Goal: Obtain resource: Obtain resource

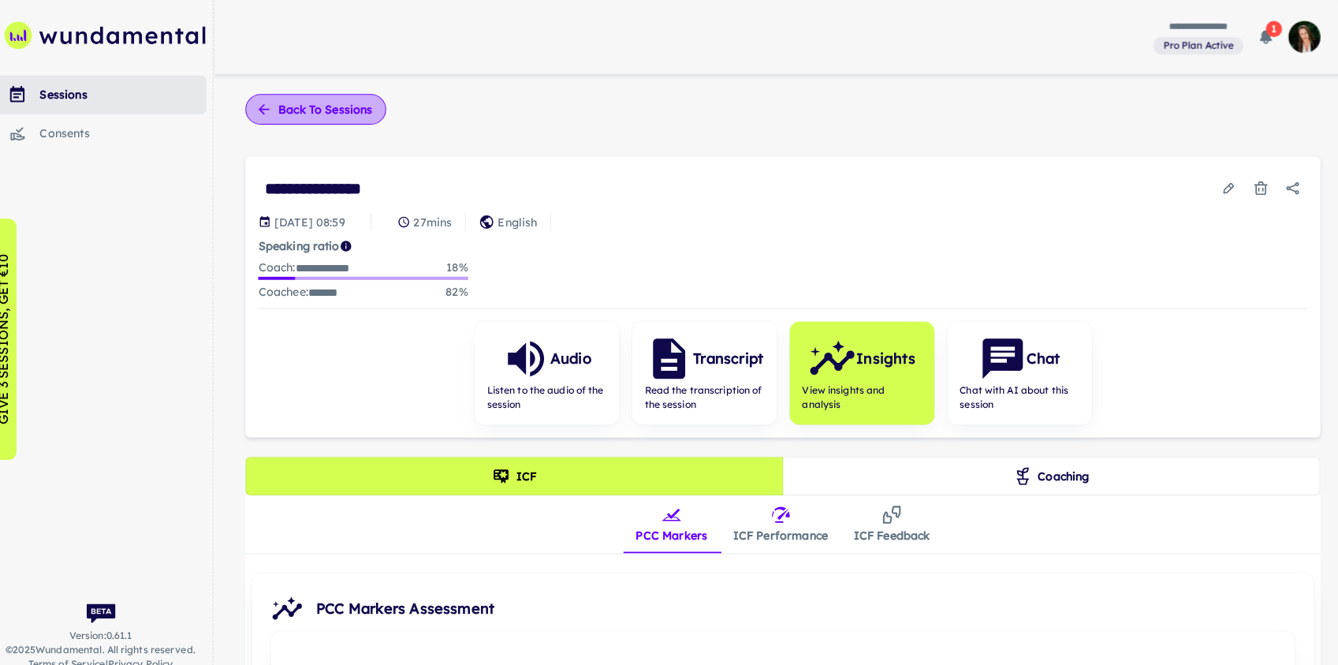
click at [326, 109] on button "Back to sessions" at bounding box center [321, 107] width 138 height 30
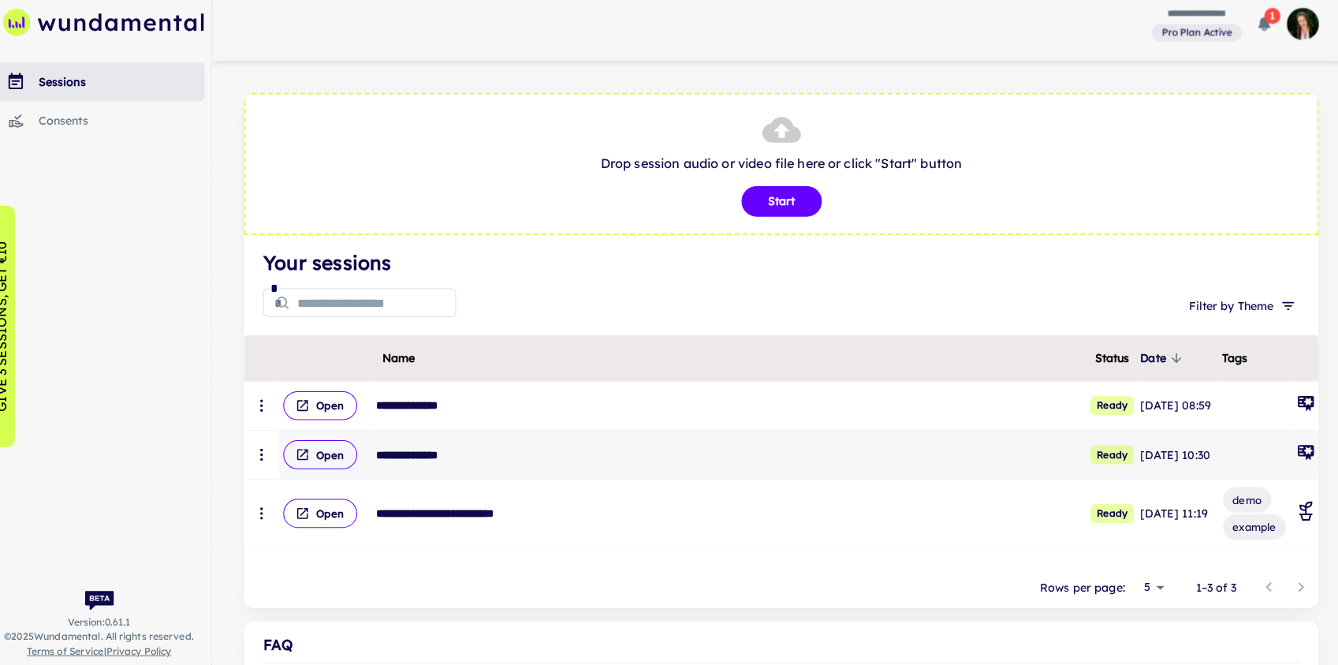
drag, startPoint x: 1170, startPoint y: 486, endPoint x: 1132, endPoint y: 445, distance: 56.4
click at [1065, 445] on tr "**********" at bounding box center [779, 459] width 1054 height 48
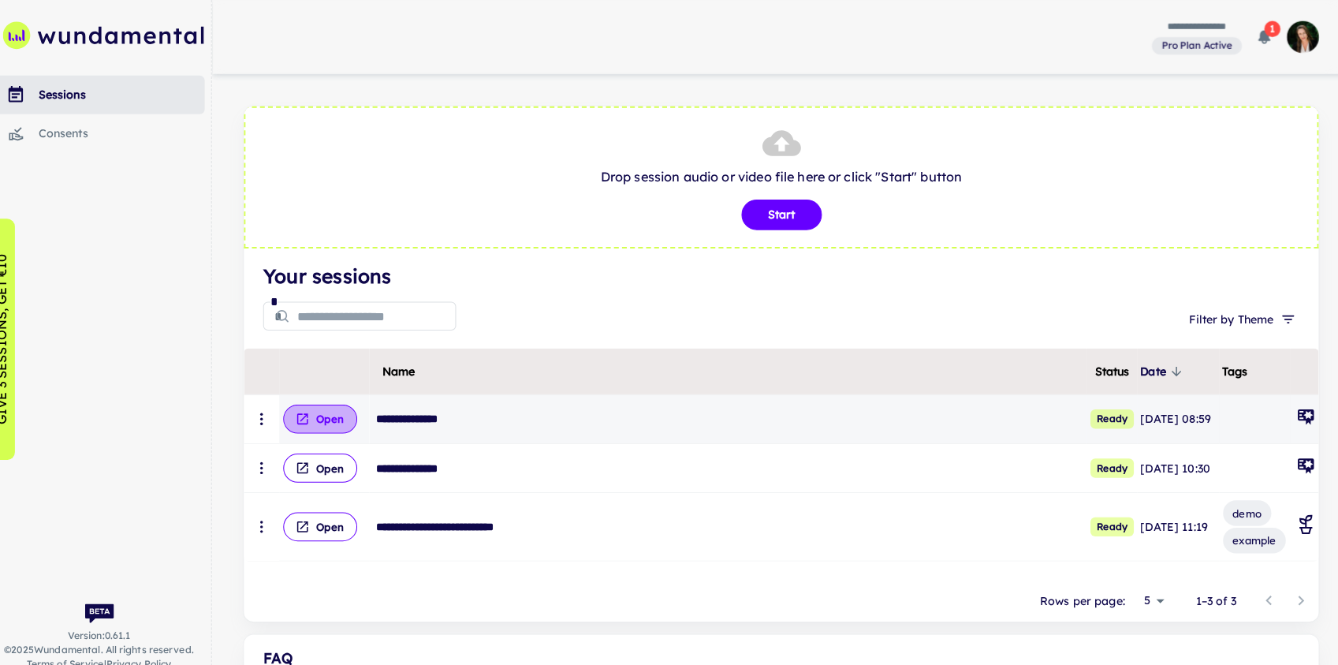
click at [341, 417] on button "Open" at bounding box center [327, 411] width 73 height 28
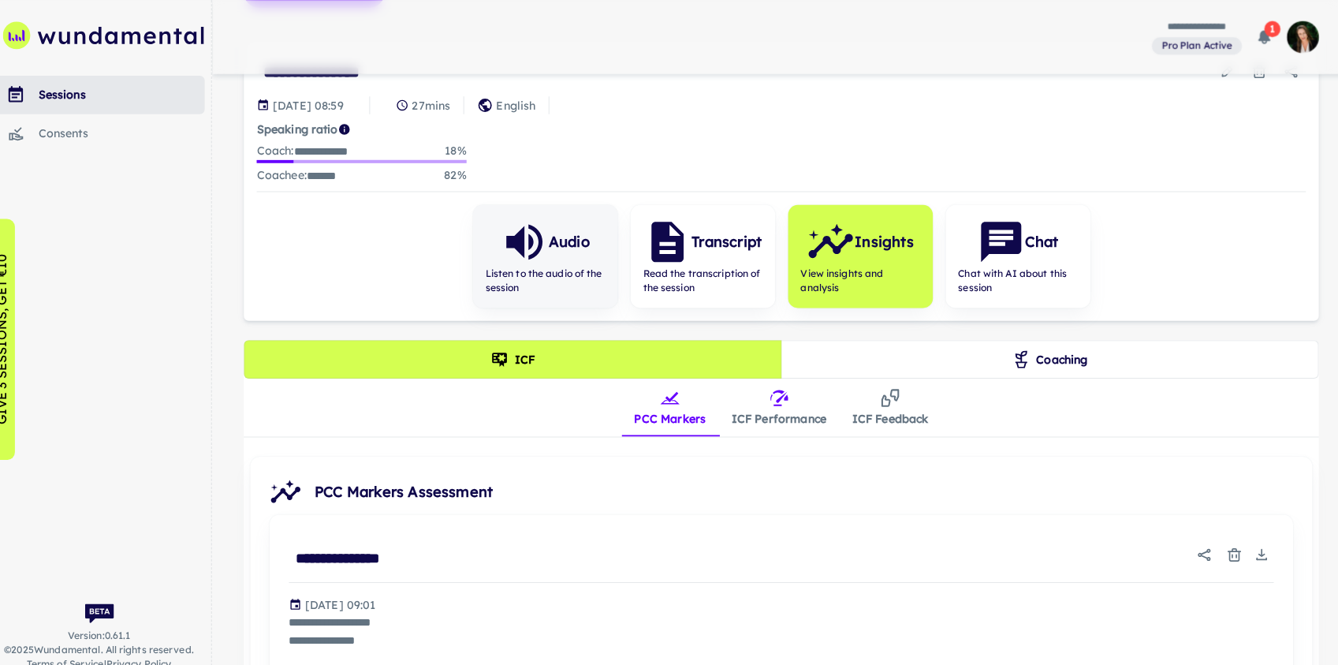
scroll to position [107, 0]
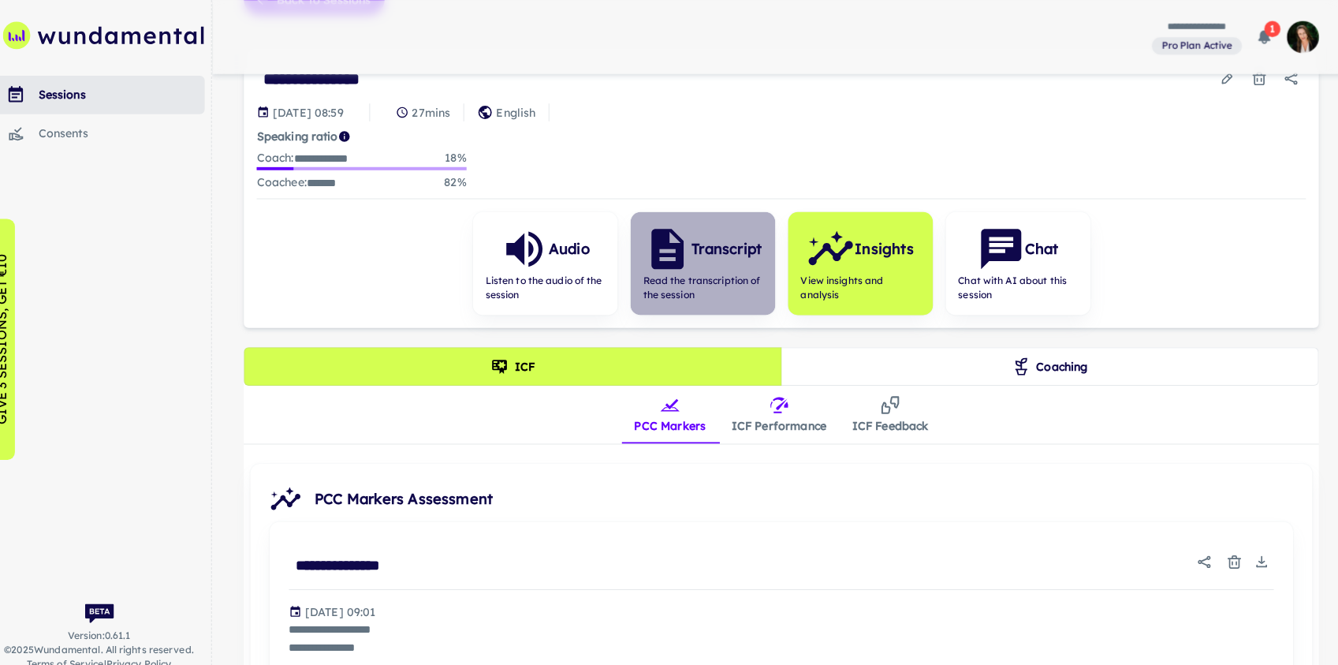
click at [702, 270] on span "Read the transcription of the session" at bounding box center [702, 282] width 117 height 28
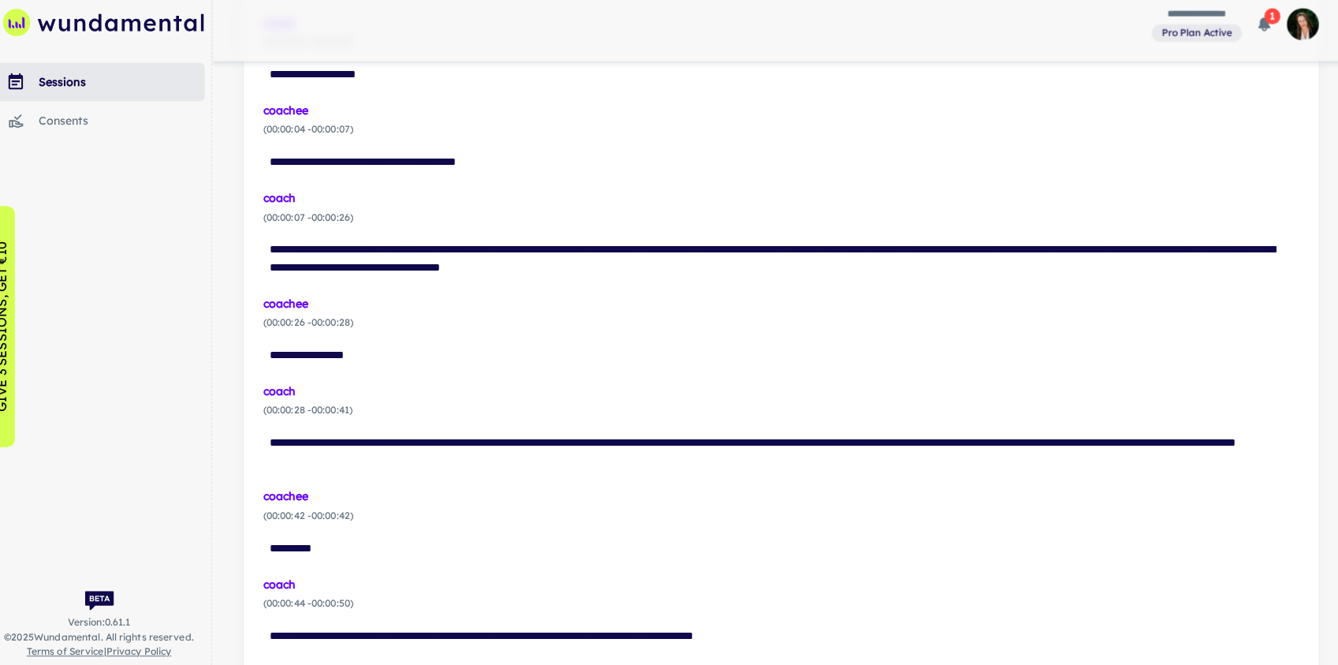
scroll to position [560, 0]
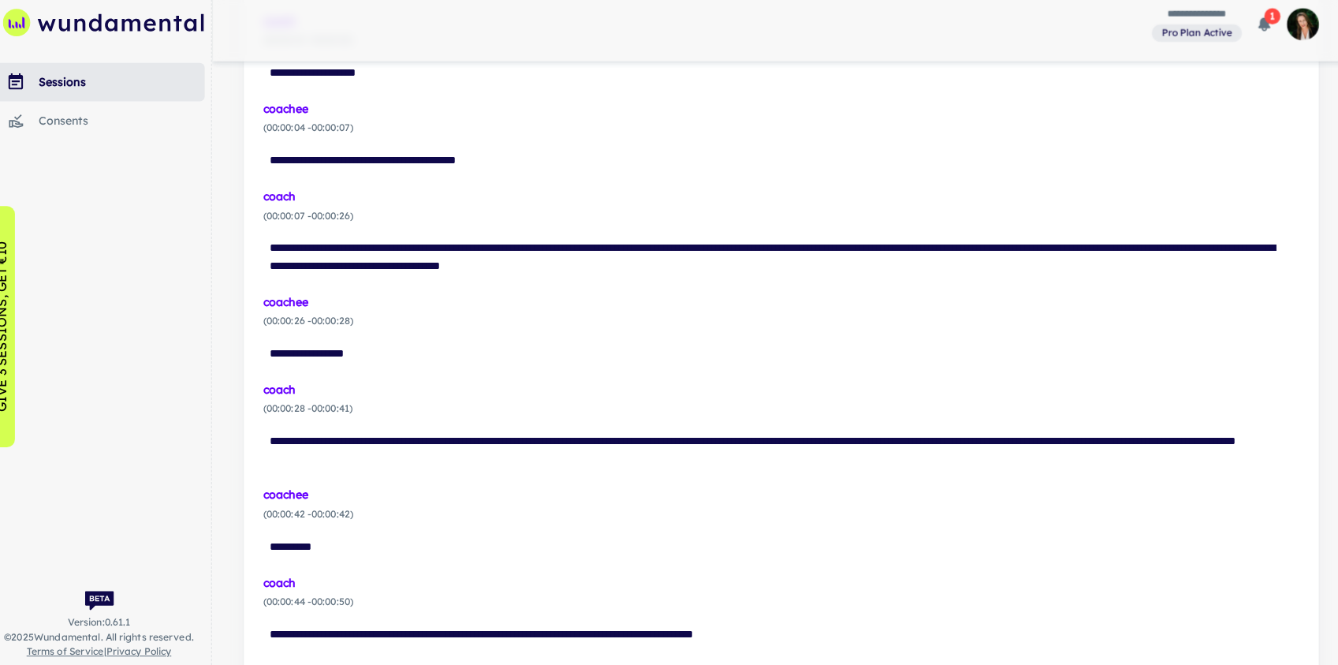
click at [401, 519] on span "( 00:00:42 - 00:00:42 )" at bounding box center [779, 516] width 1016 height 14
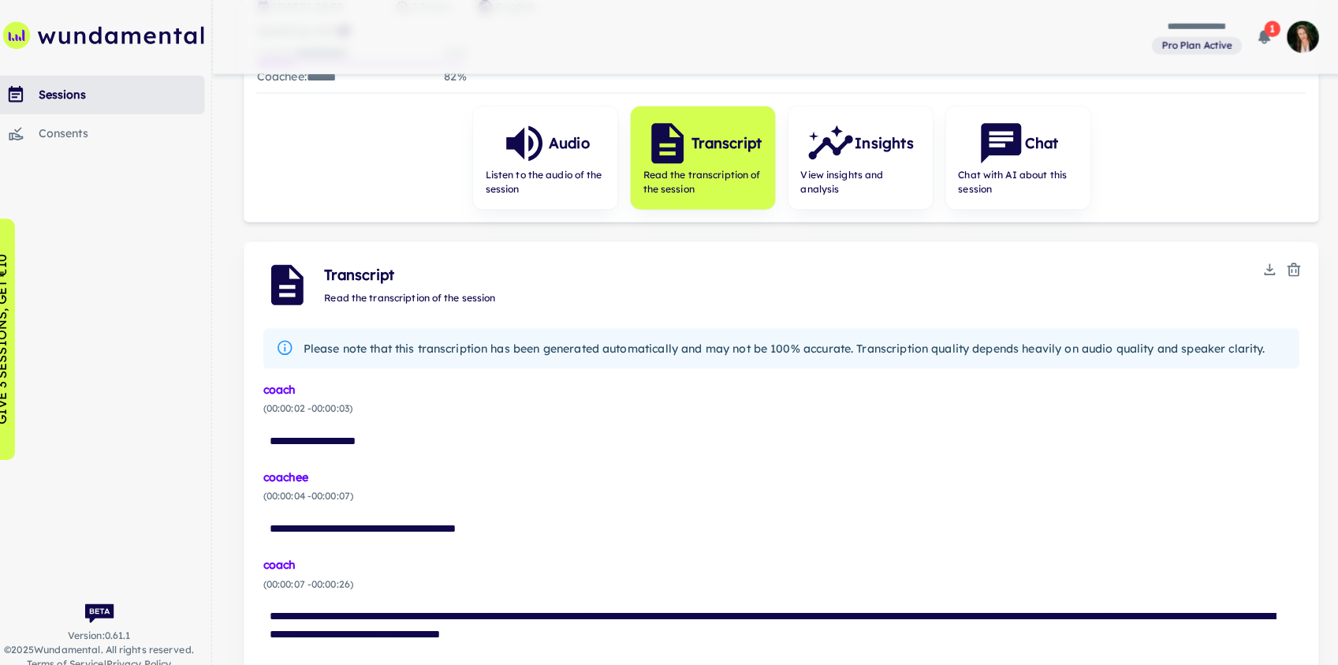
scroll to position [125, 0]
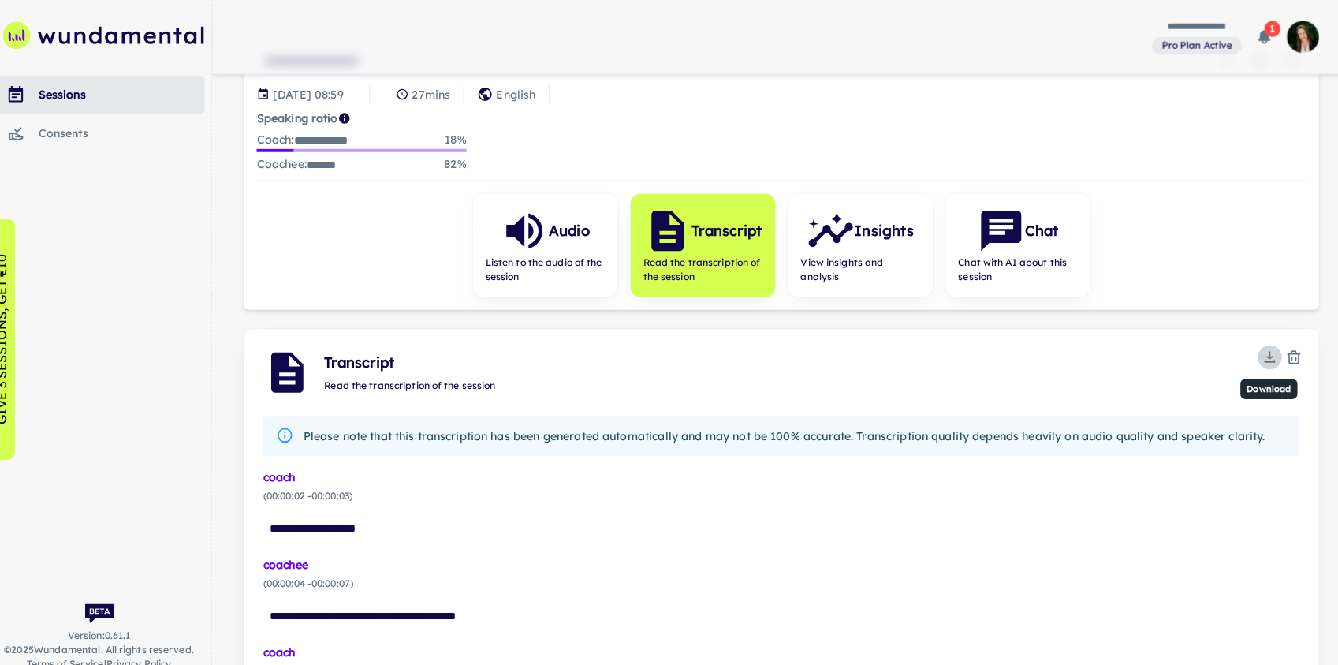
click at [1065, 345] on icon "Download" at bounding box center [1258, 348] width 2 height 6
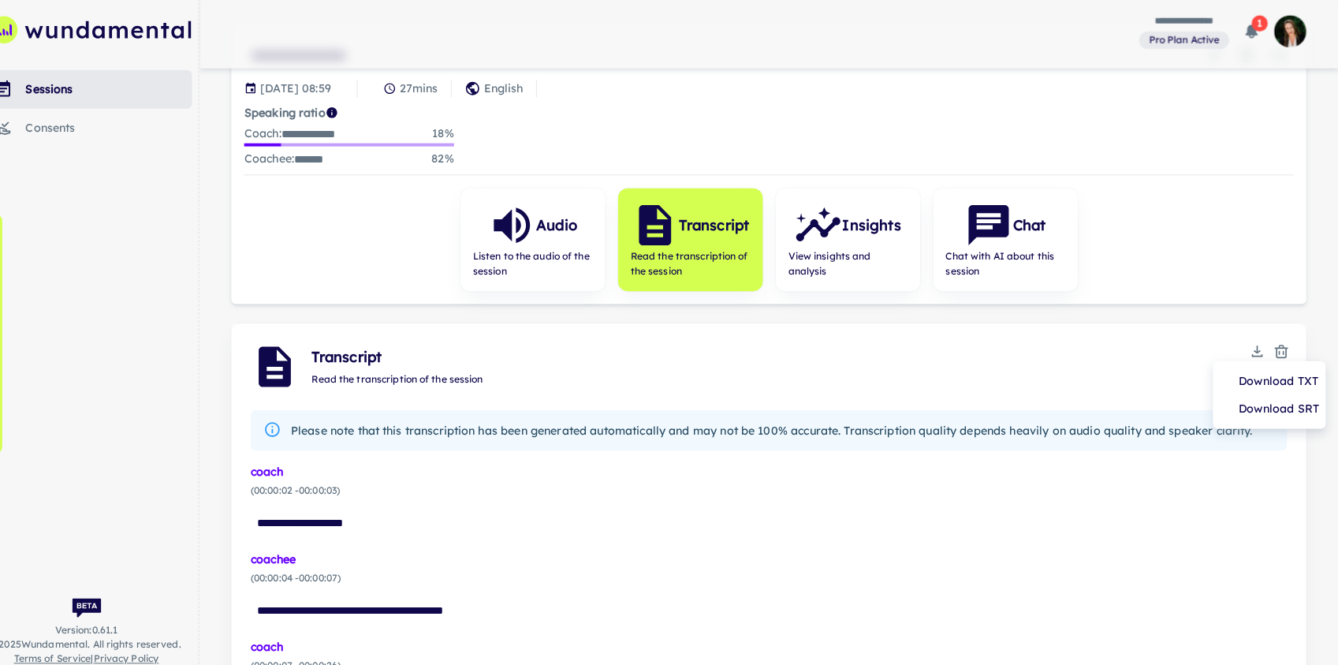
click at [898, 540] on div at bounding box center [669, 332] width 1338 height 665
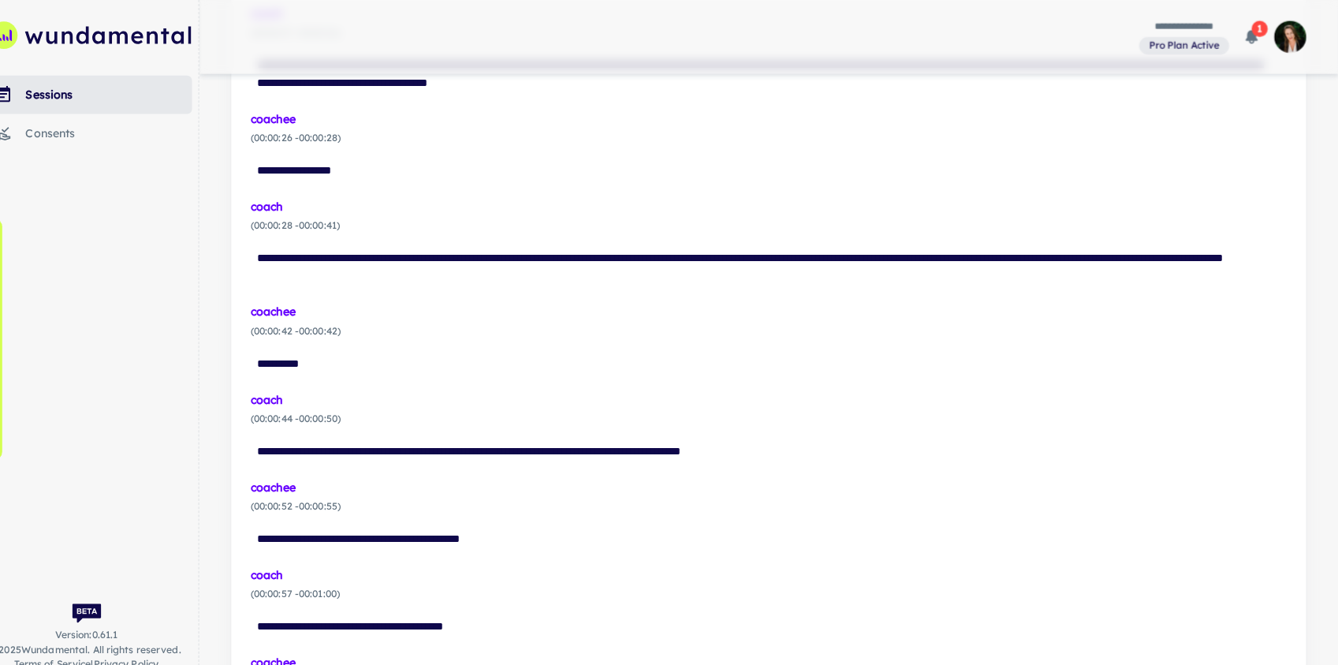
scroll to position [0, 0]
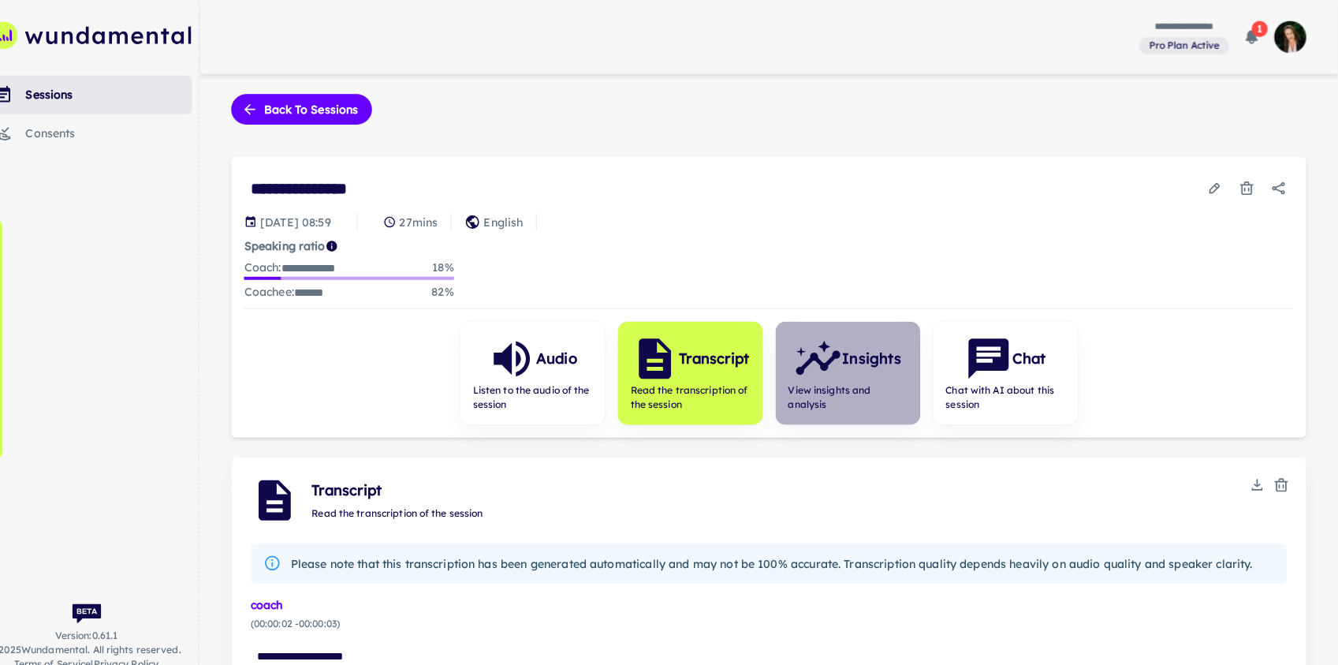
click at [822, 371] on icon "button" at bounding box center [827, 351] width 47 height 47
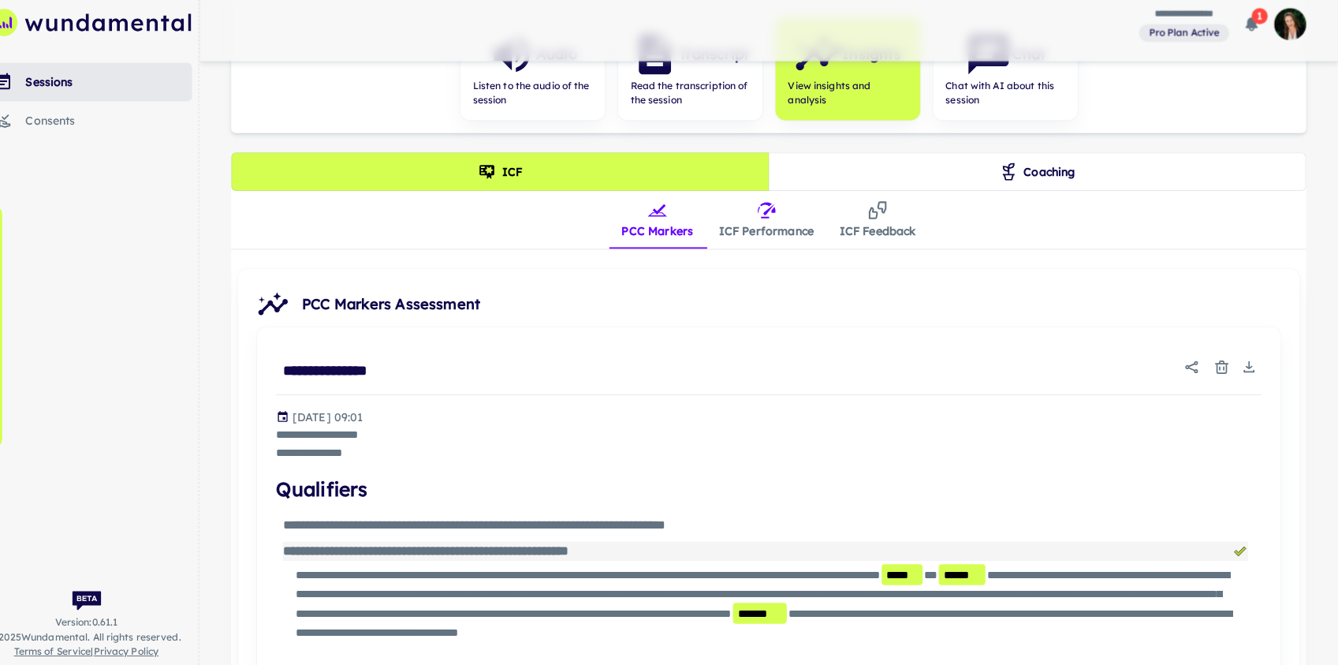
scroll to position [298, 0]
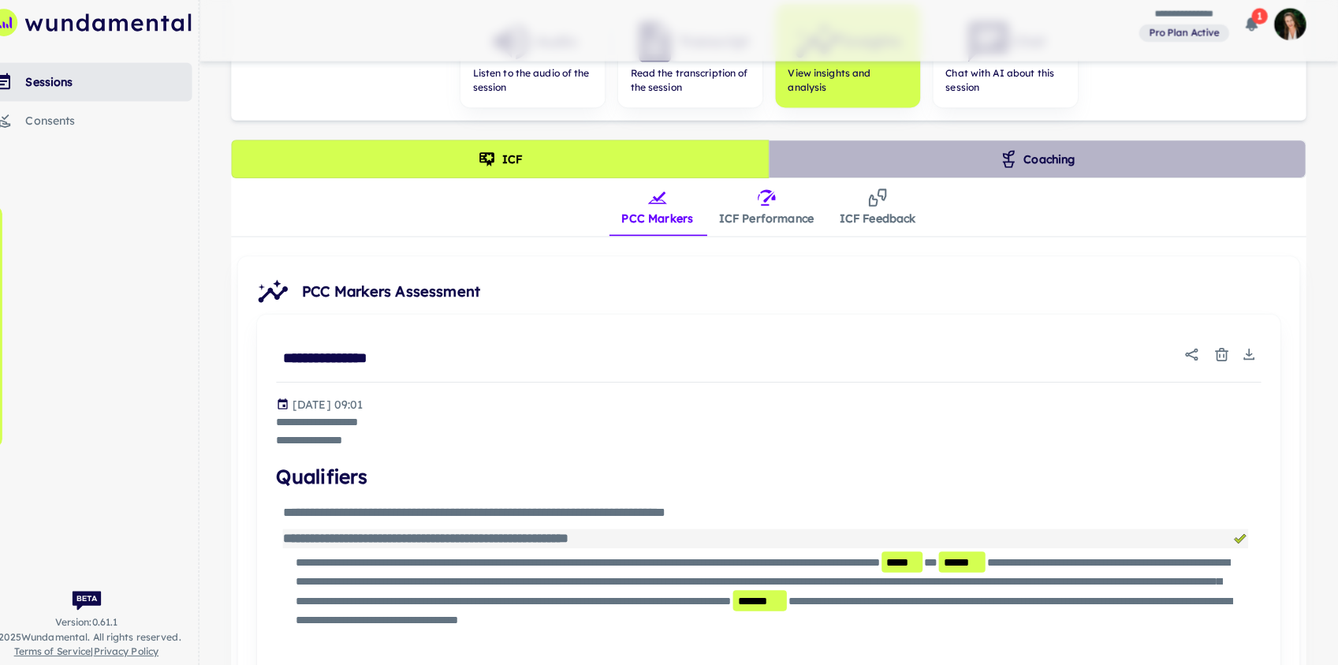
click at [1036, 167] on button "Coaching" at bounding box center [1042, 169] width 527 height 38
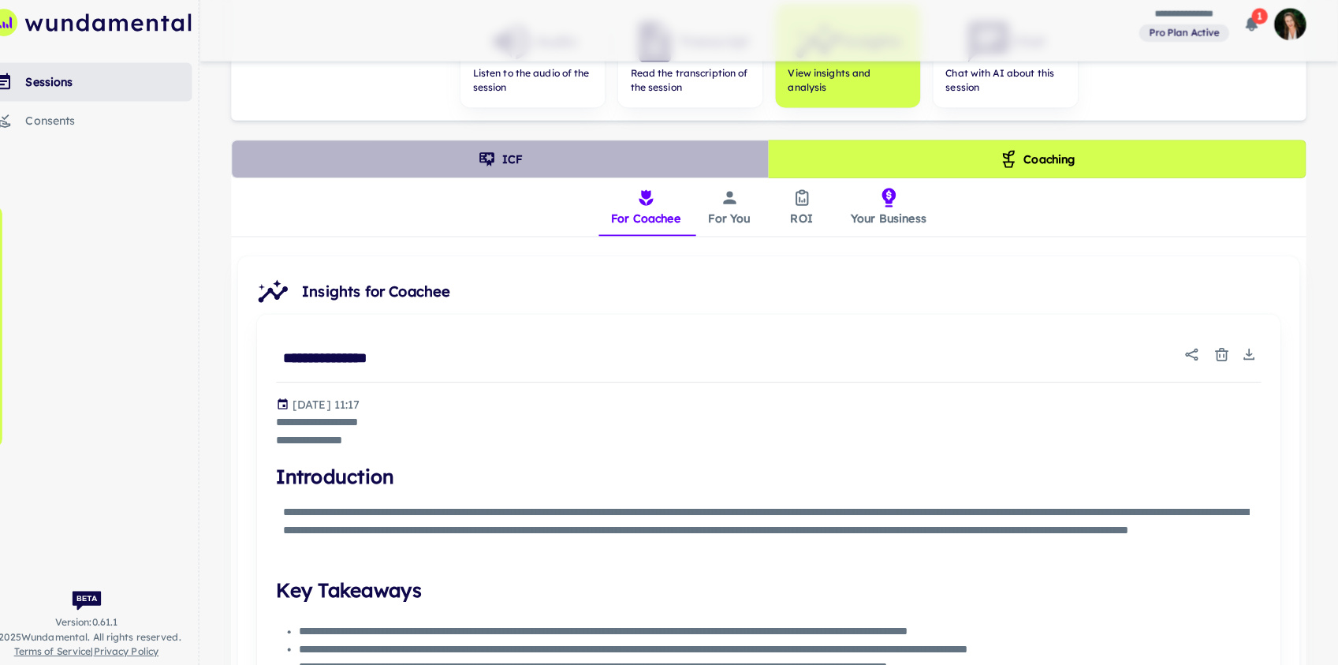
click at [616, 170] on button "ICF" at bounding box center [515, 169] width 527 height 38
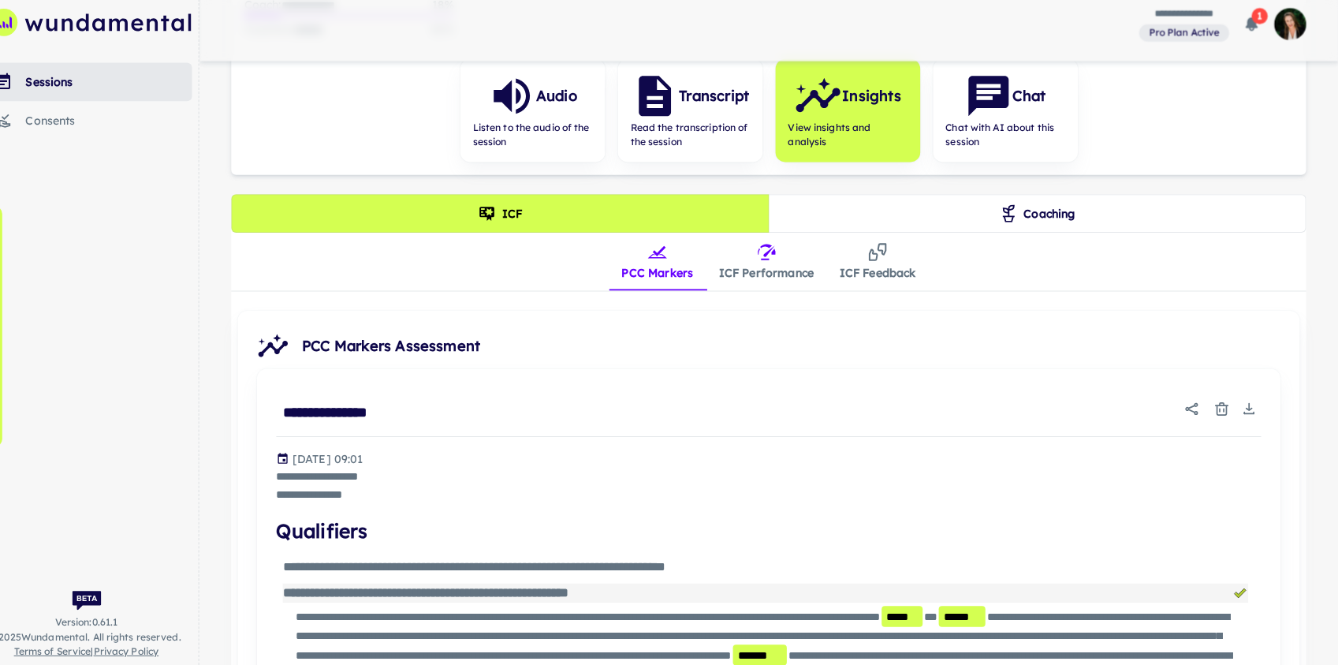
scroll to position [249, 0]
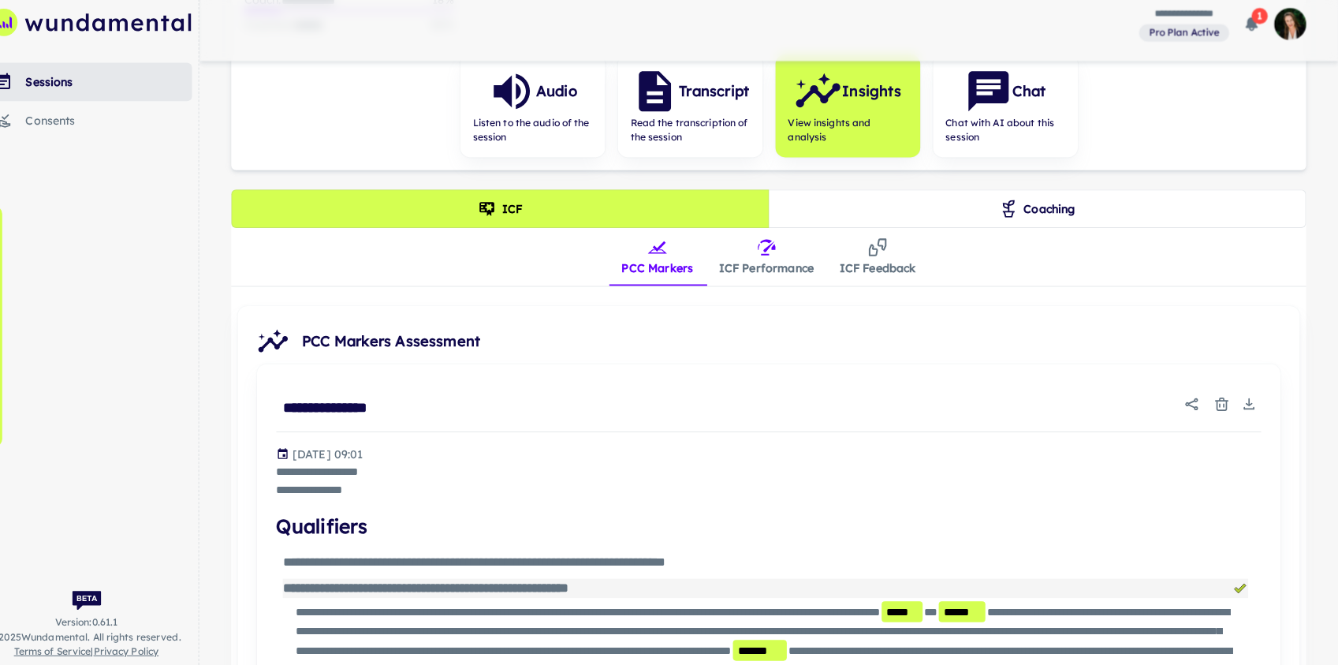
click at [784, 269] on button "ICF Performance" at bounding box center [777, 265] width 118 height 57
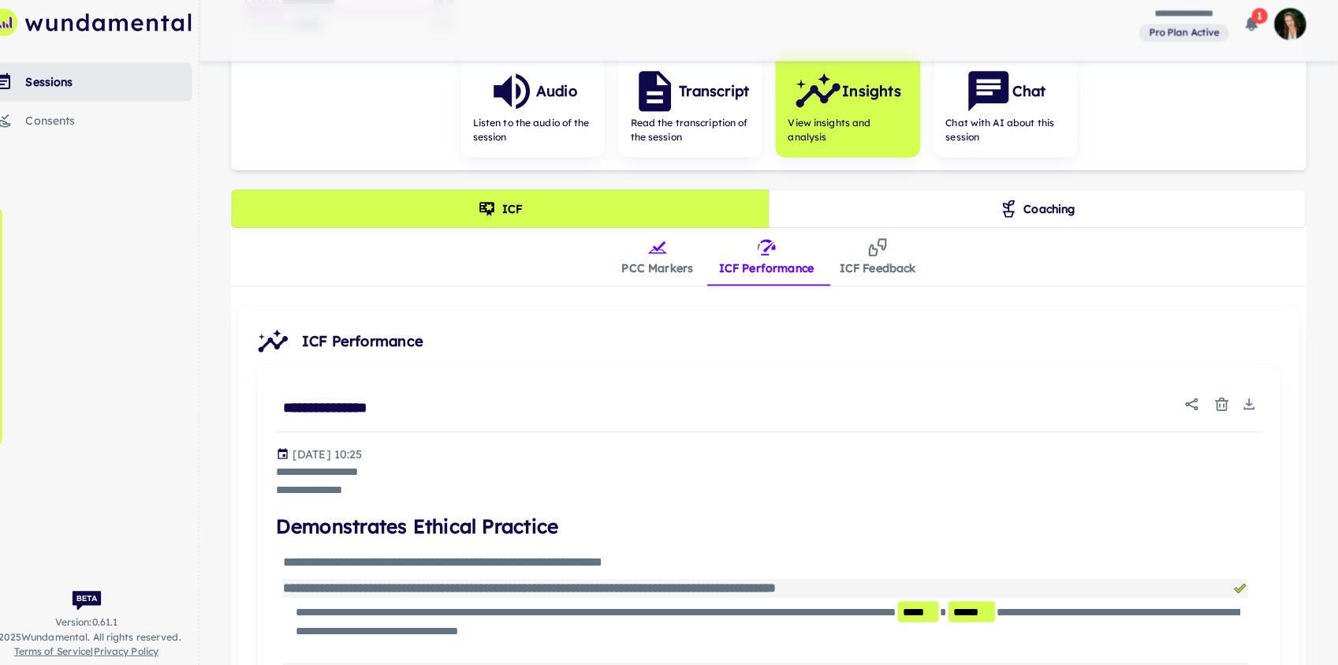
click at [671, 277] on button "PCC Markers" at bounding box center [670, 265] width 95 height 57
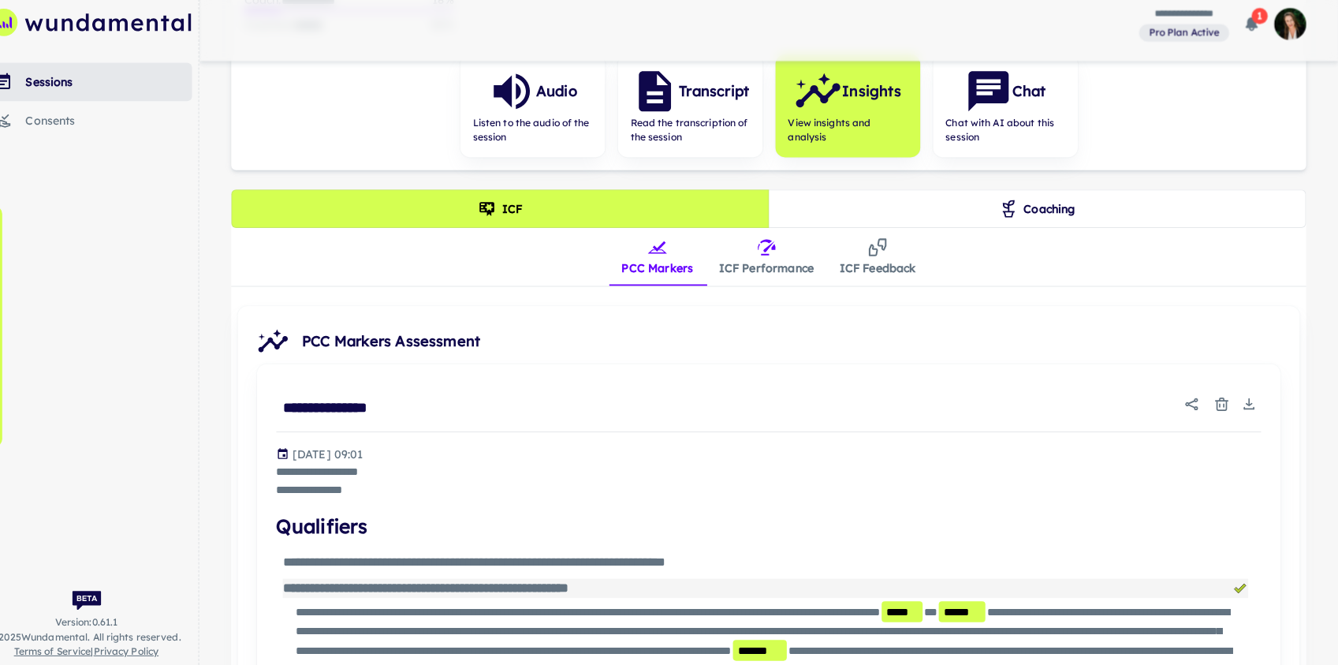
scroll to position [288, 0]
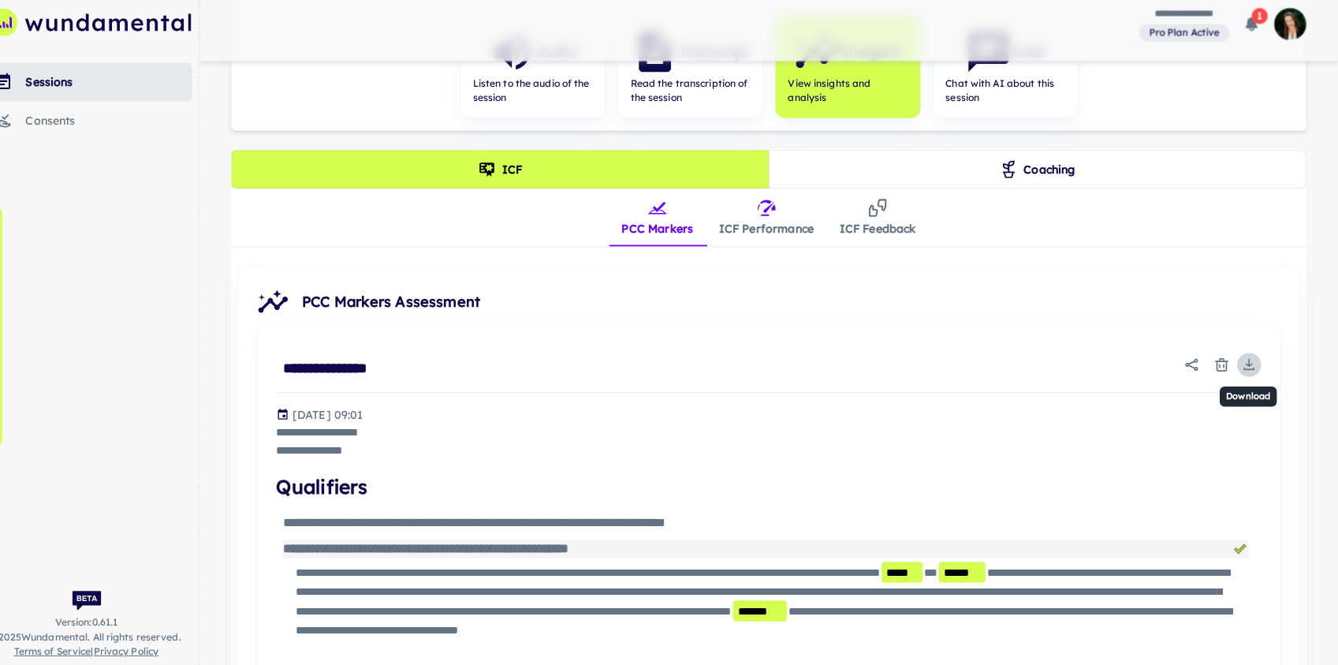
click at [1065, 371] on icon "Download" at bounding box center [1250, 371] width 16 height 16
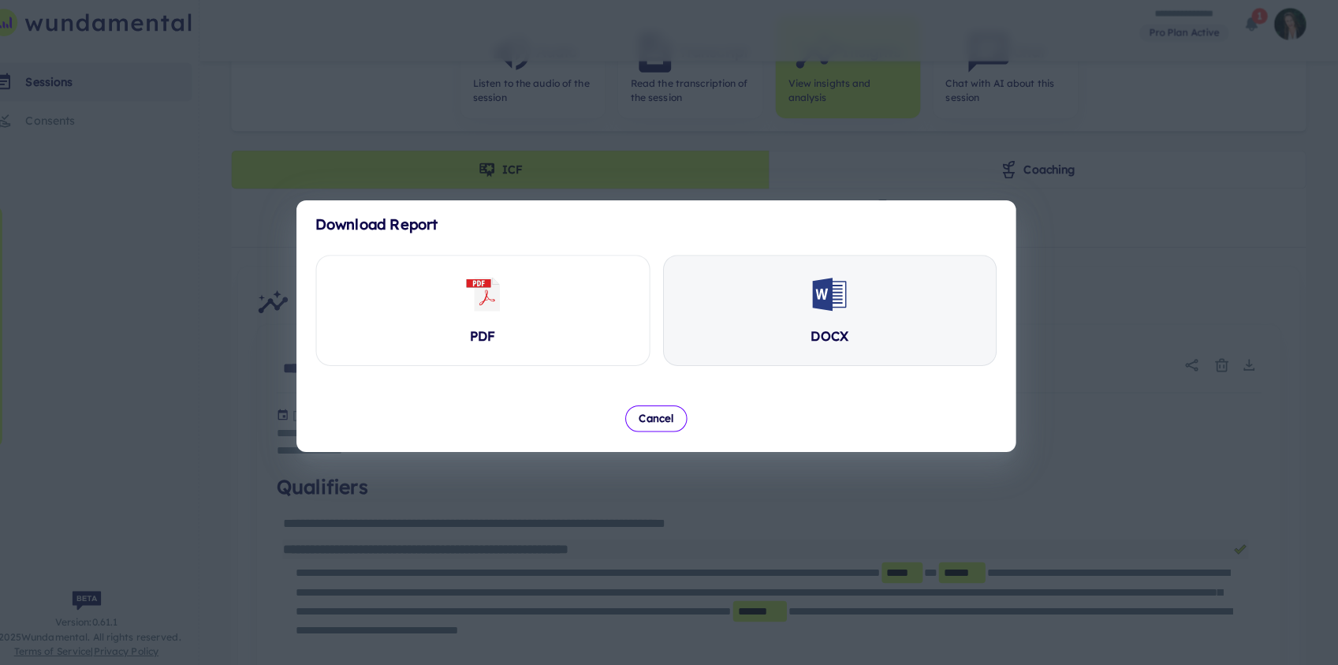
click at [848, 307] on icon at bounding box center [839, 301] width 29 height 24
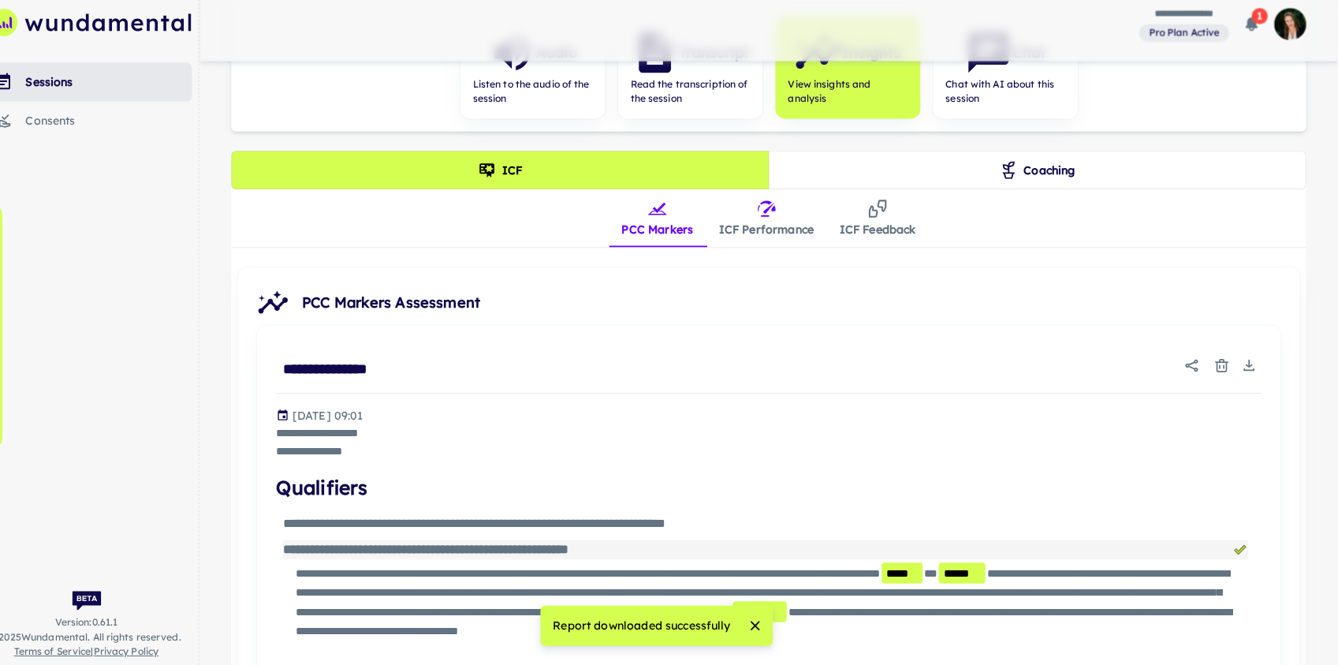
click at [870, 412] on div "**********" at bounding box center [779, 437] width 966 height 52
click at [782, 237] on button "ICF Performance" at bounding box center [777, 226] width 118 height 57
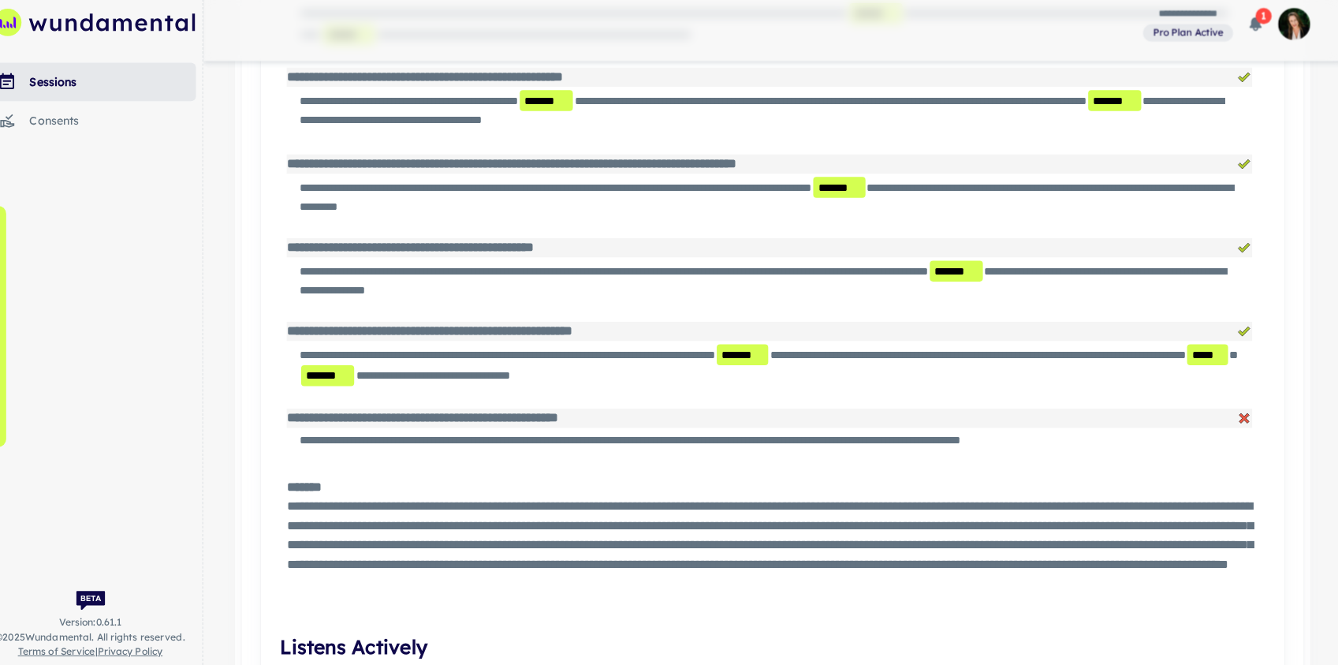
scroll to position [4423, 0]
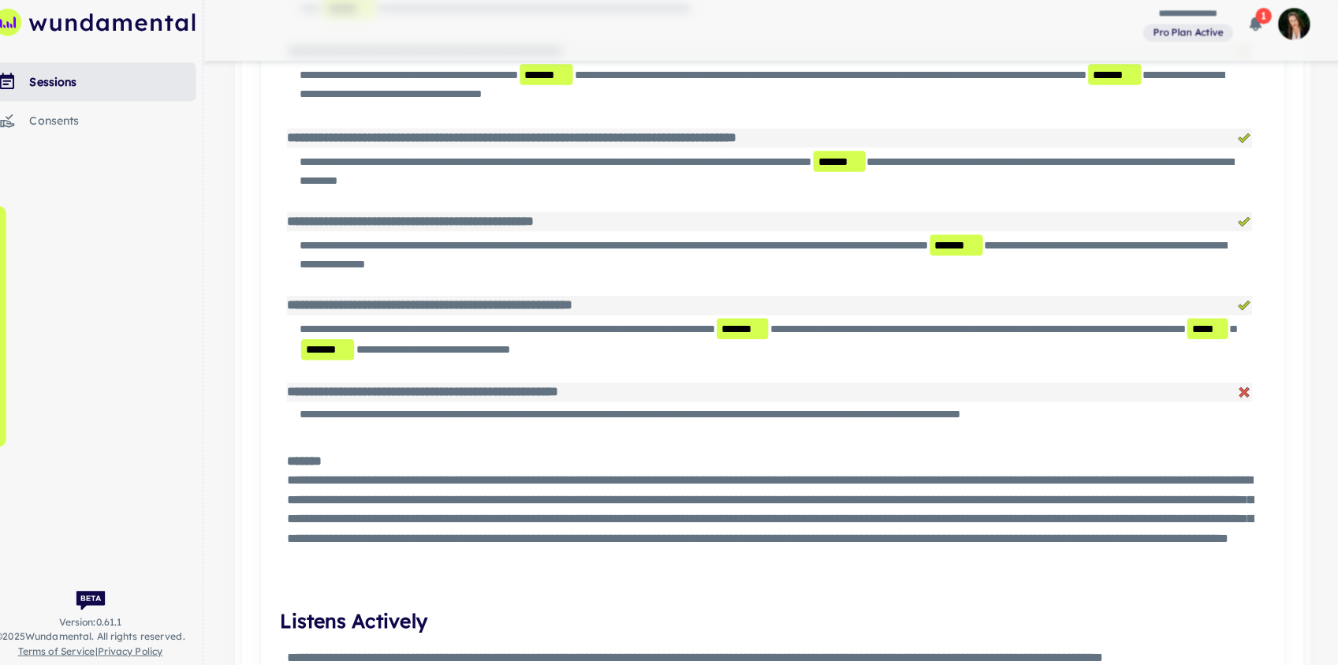
click at [1065, 393] on div "**********" at bounding box center [776, 397] width 947 height 19
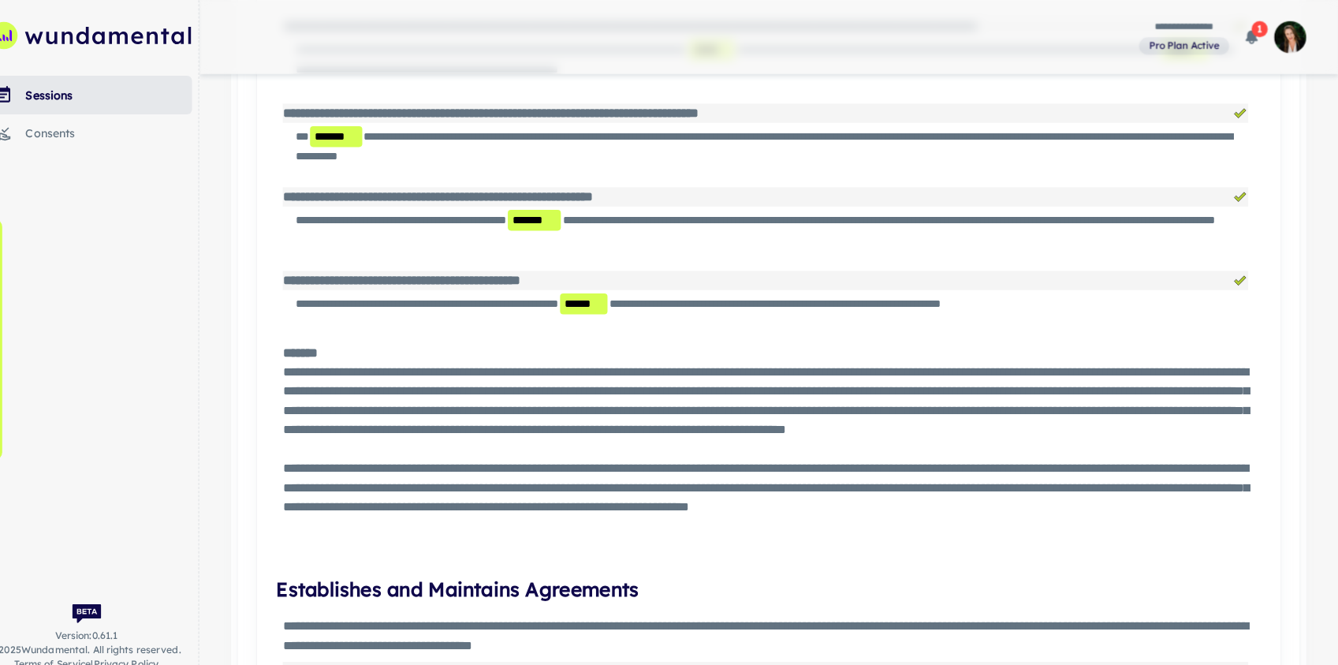
scroll to position [1444, 0]
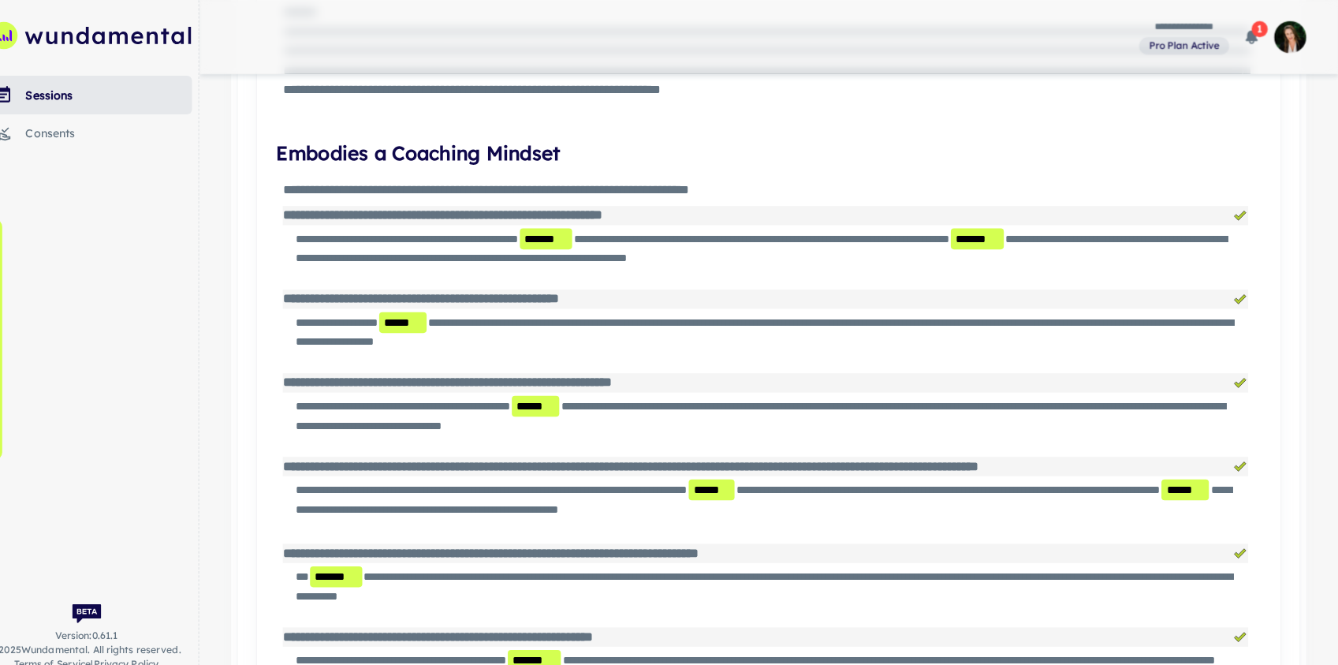
click at [1028, 65] on div "**********" at bounding box center [780, 36] width 1116 height 73
click at [1039, 35] on div "**********" at bounding box center [780, 36] width 1116 height 73
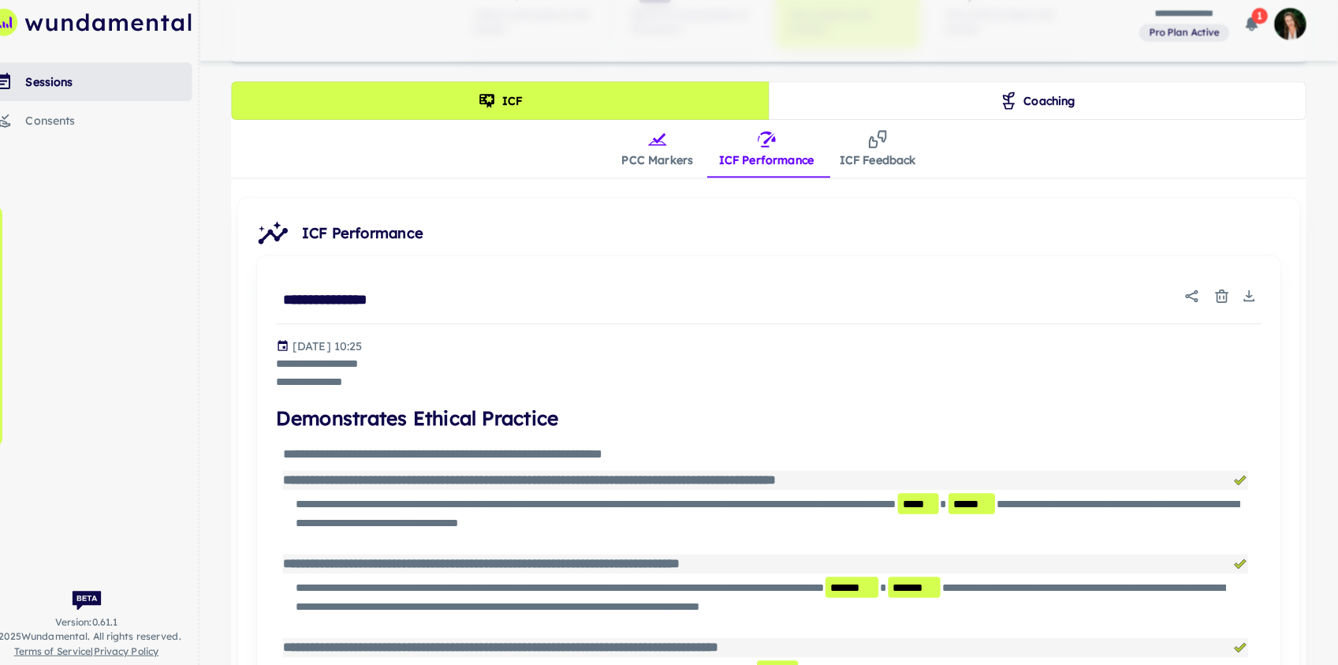
scroll to position [385, 0]
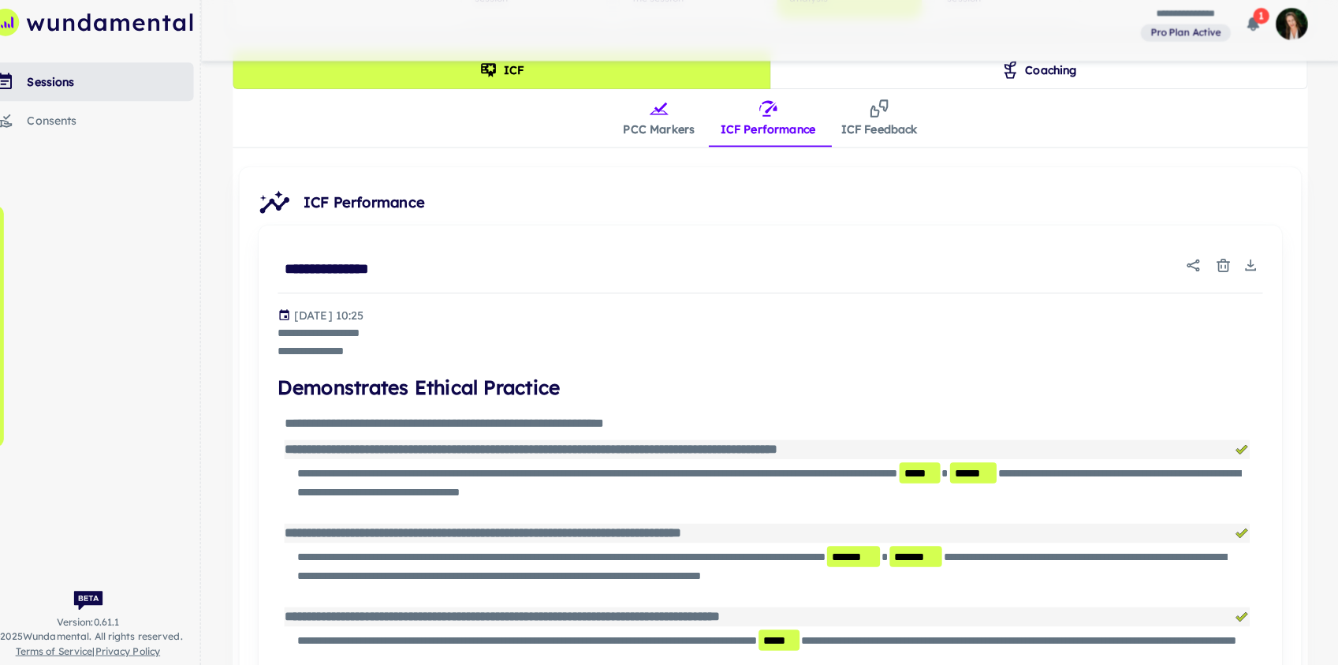
click at [1065, 270] on icon "Download" at bounding box center [1250, 273] width 16 height 16
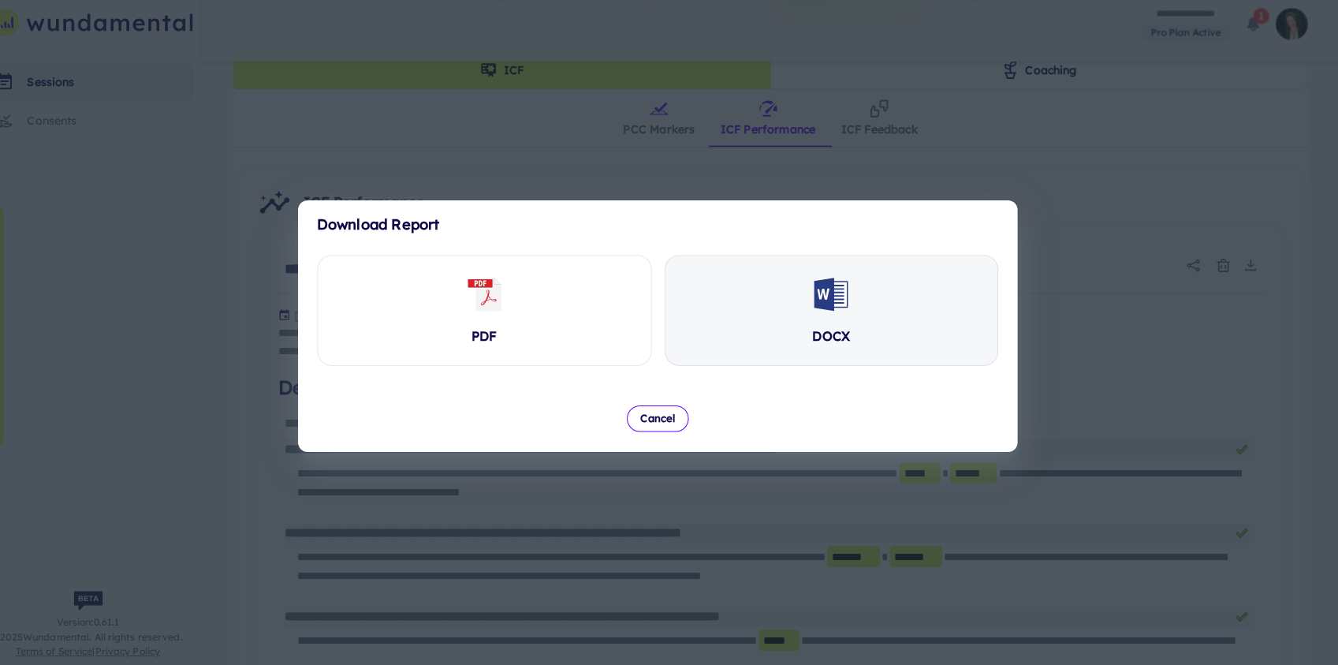
click at [937, 345] on div "DOCX" at bounding box center [839, 316] width 326 height 107
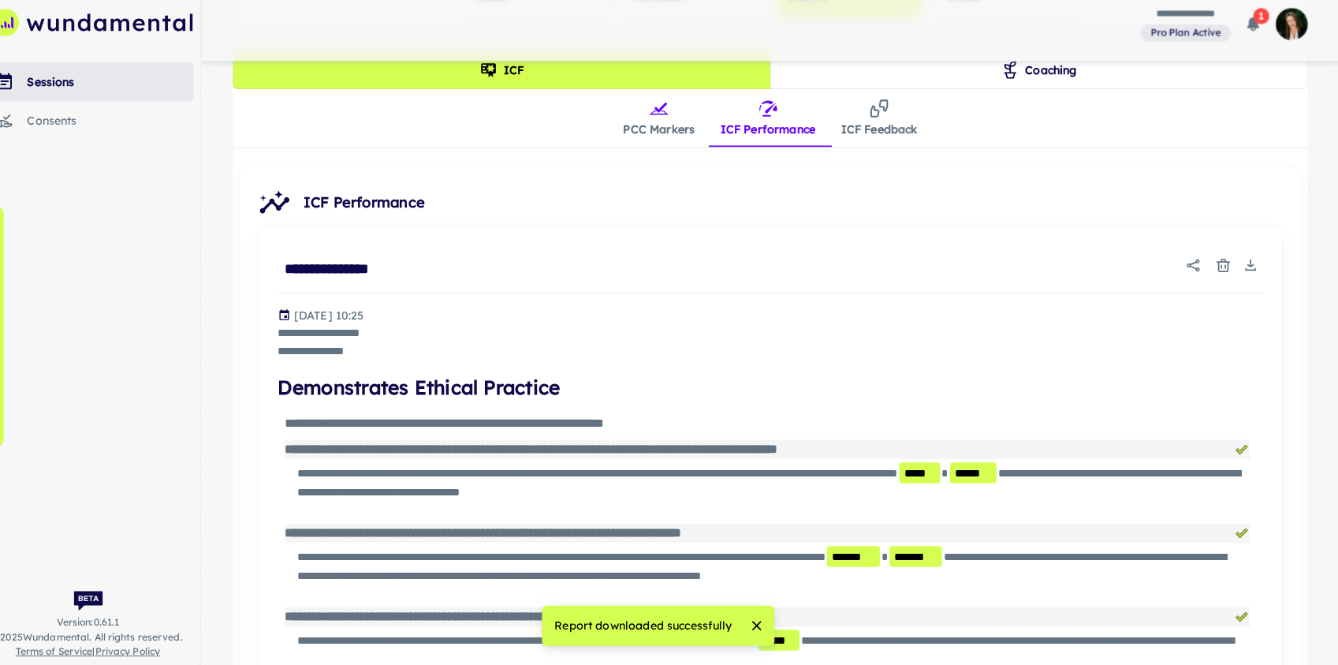
click at [873, 352] on div "**********" at bounding box center [779, 339] width 966 height 52
click at [885, 134] on button "ICF Feedback" at bounding box center [886, 128] width 100 height 57
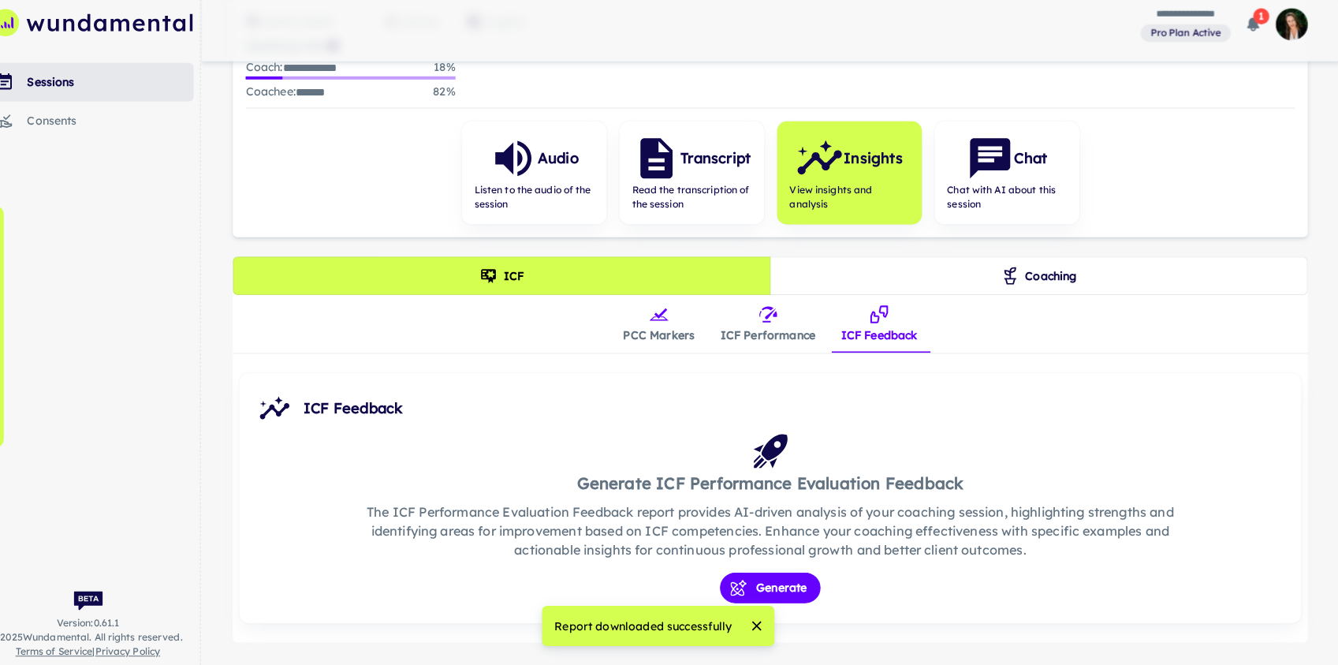
scroll to position [223, 0]
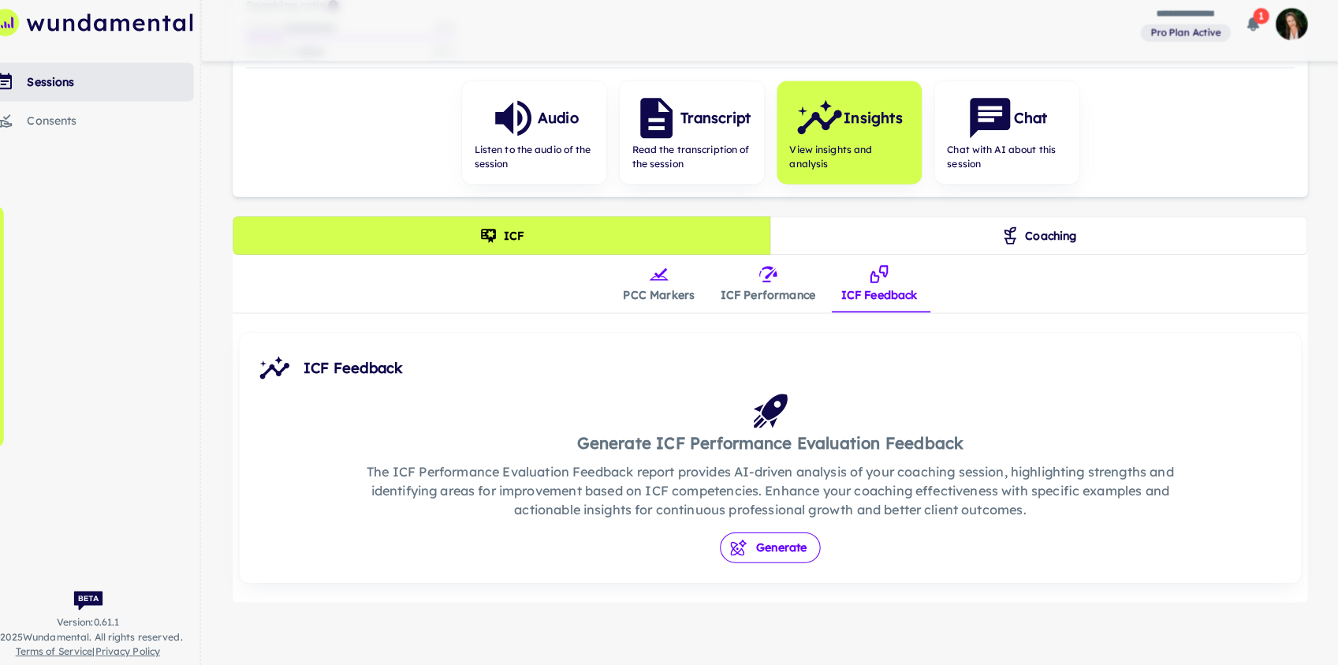
click at [786, 553] on button "Generate" at bounding box center [779, 549] width 99 height 30
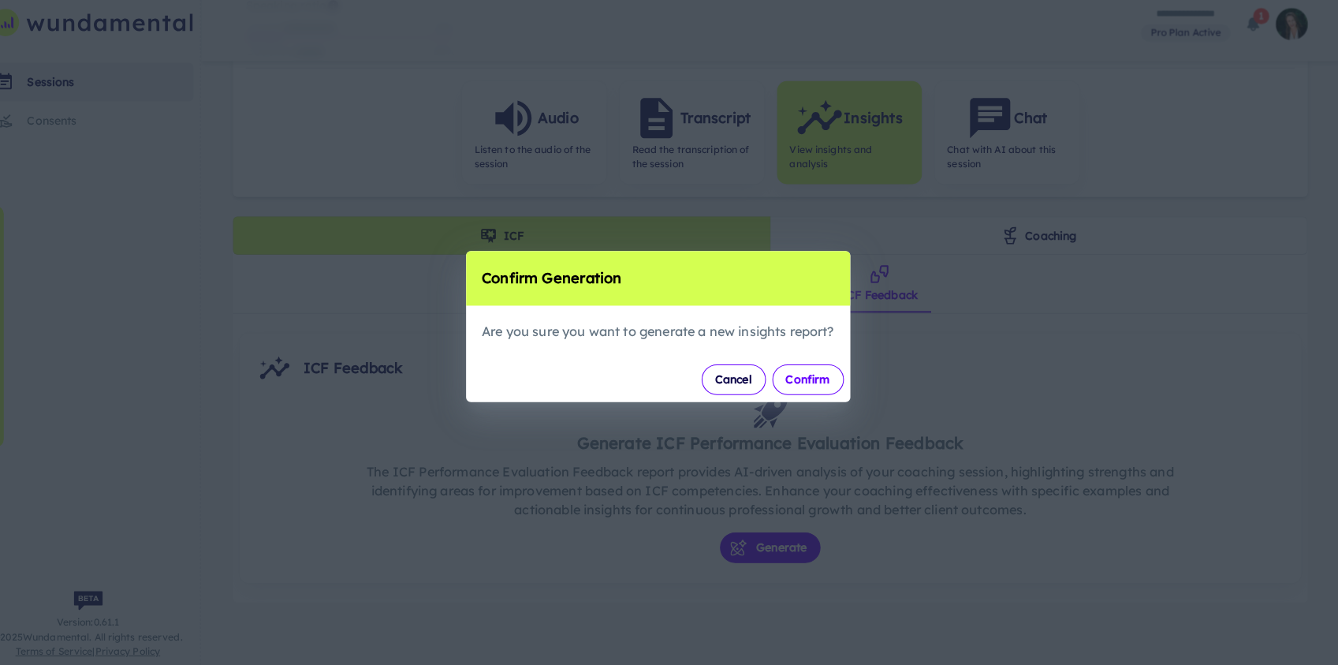
click at [824, 381] on button "Confirm" at bounding box center [816, 385] width 70 height 30
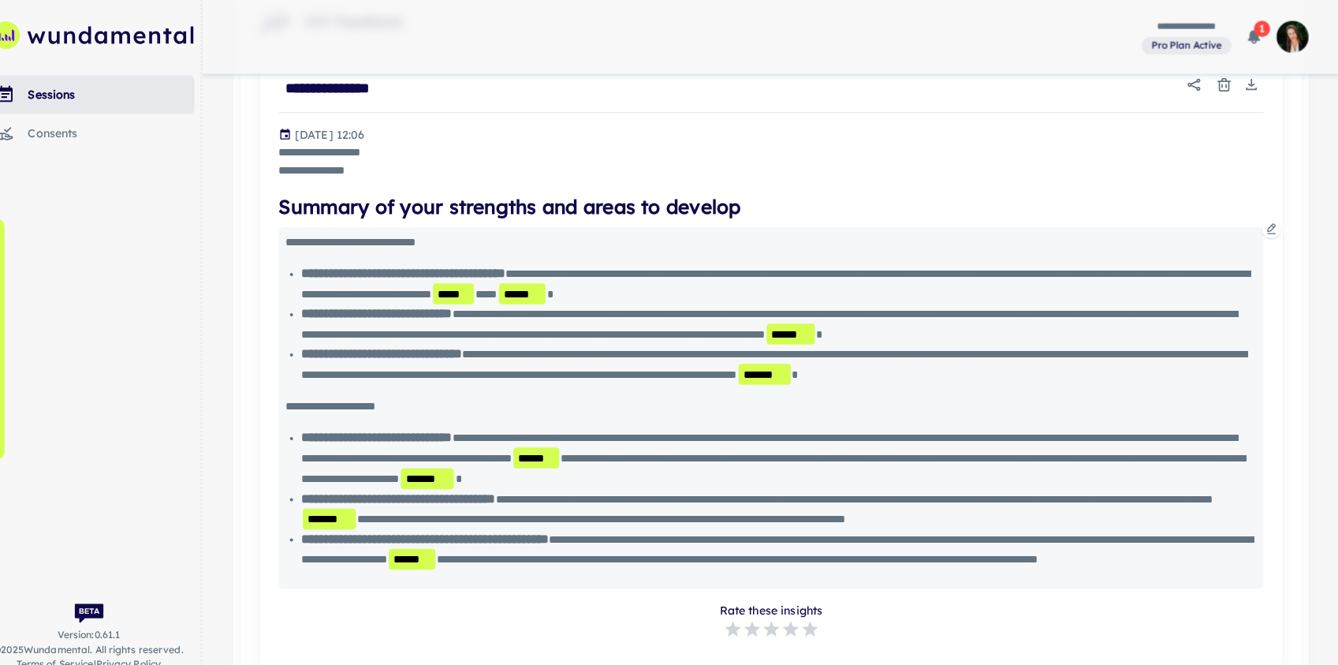
scroll to position [569, 0]
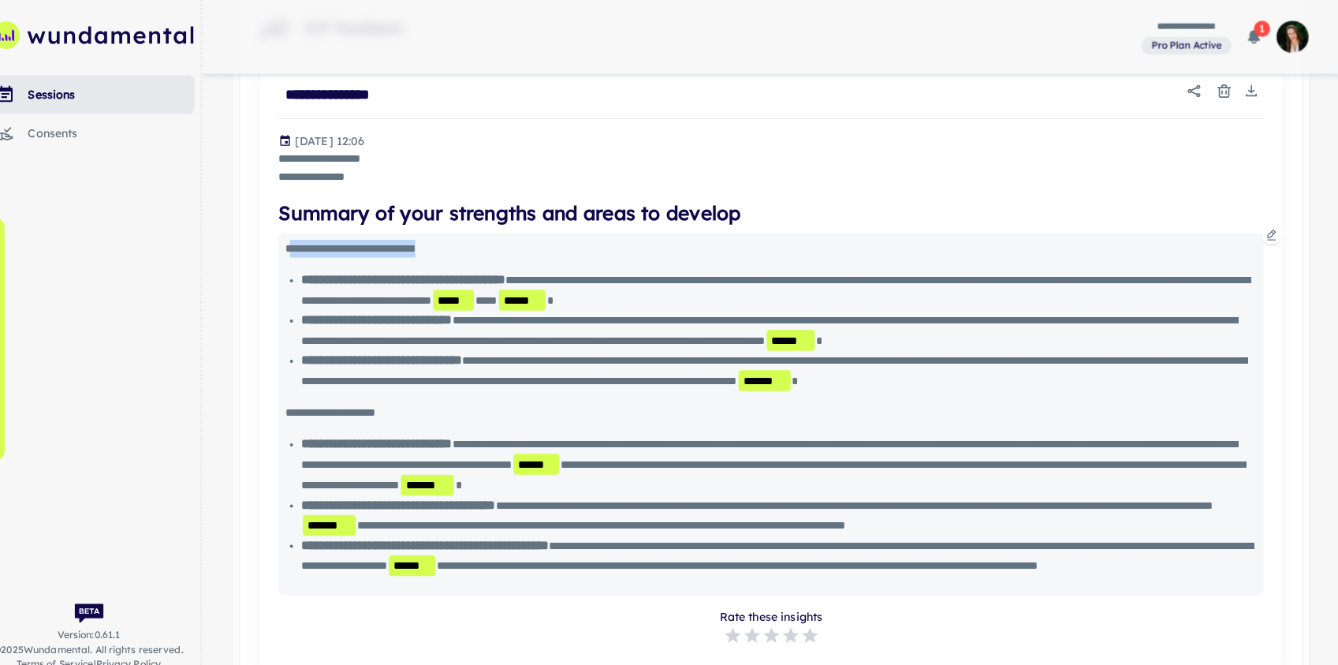
drag, startPoint x: 312, startPoint y: 245, endPoint x: 491, endPoint y: 248, distance: 179.0
click at [491, 248] on div "**********" at bounding box center [776, 243] width 947 height 17
drag, startPoint x: 444, startPoint y: 439, endPoint x: 307, endPoint y: 438, distance: 137.2
click at [306, 413] on div "**********" at bounding box center [776, 404] width 947 height 17
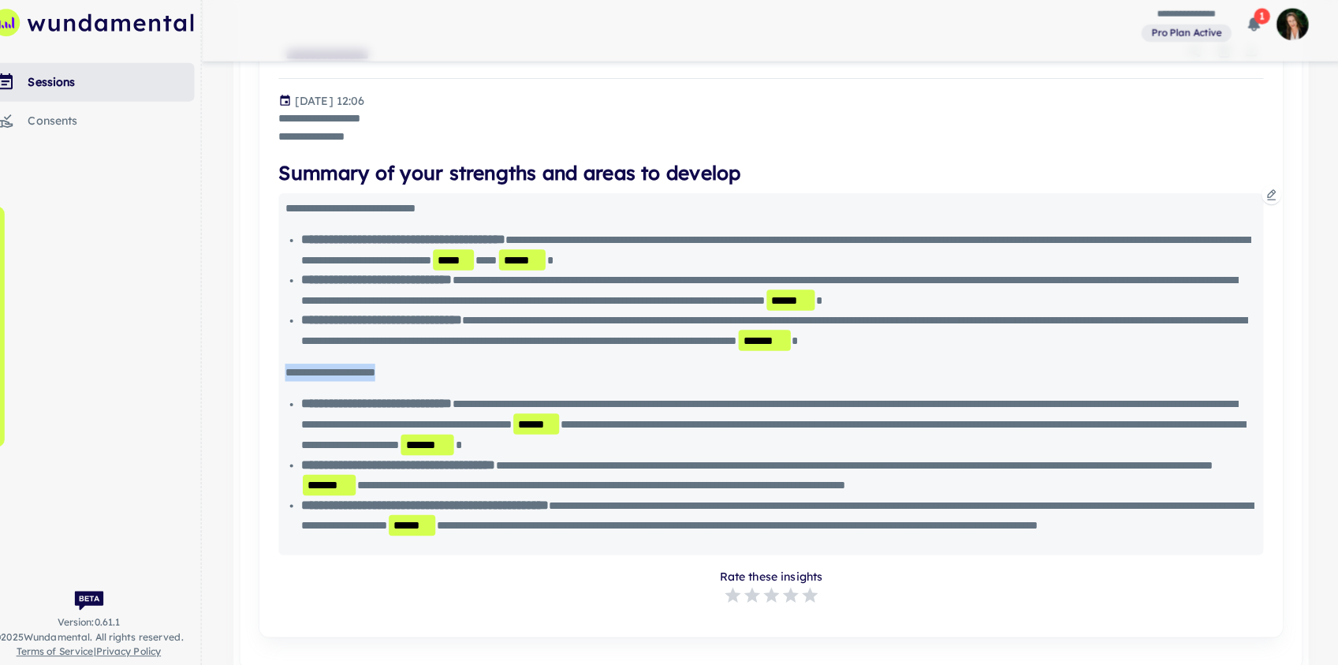
scroll to position [598, 0]
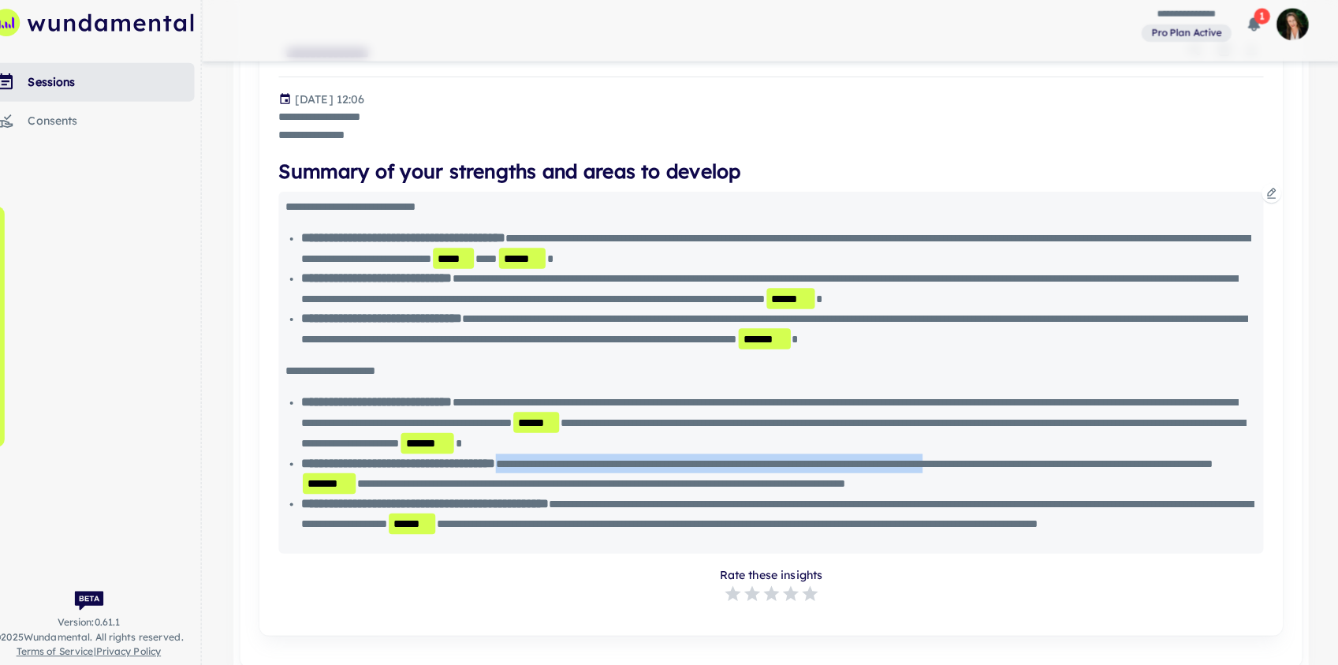
drag, startPoint x: 580, startPoint y: 497, endPoint x: 1136, endPoint y: 497, distance: 555.8
click at [1065, 492] on span "**********" at bounding box center [765, 476] width 894 height 31
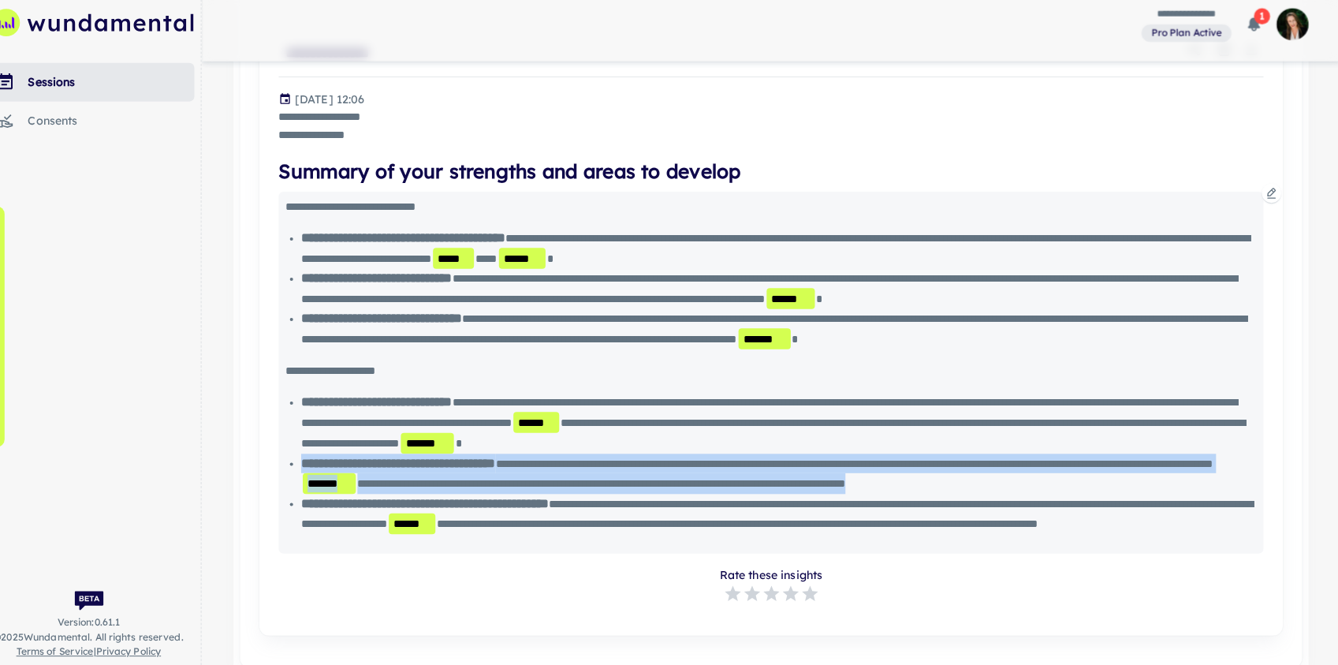
drag, startPoint x: 409, startPoint y: 536, endPoint x: 321, endPoint y: 499, distance: 95.8
click at [321, 497] on div "**********" at bounding box center [783, 476] width 931 height 39
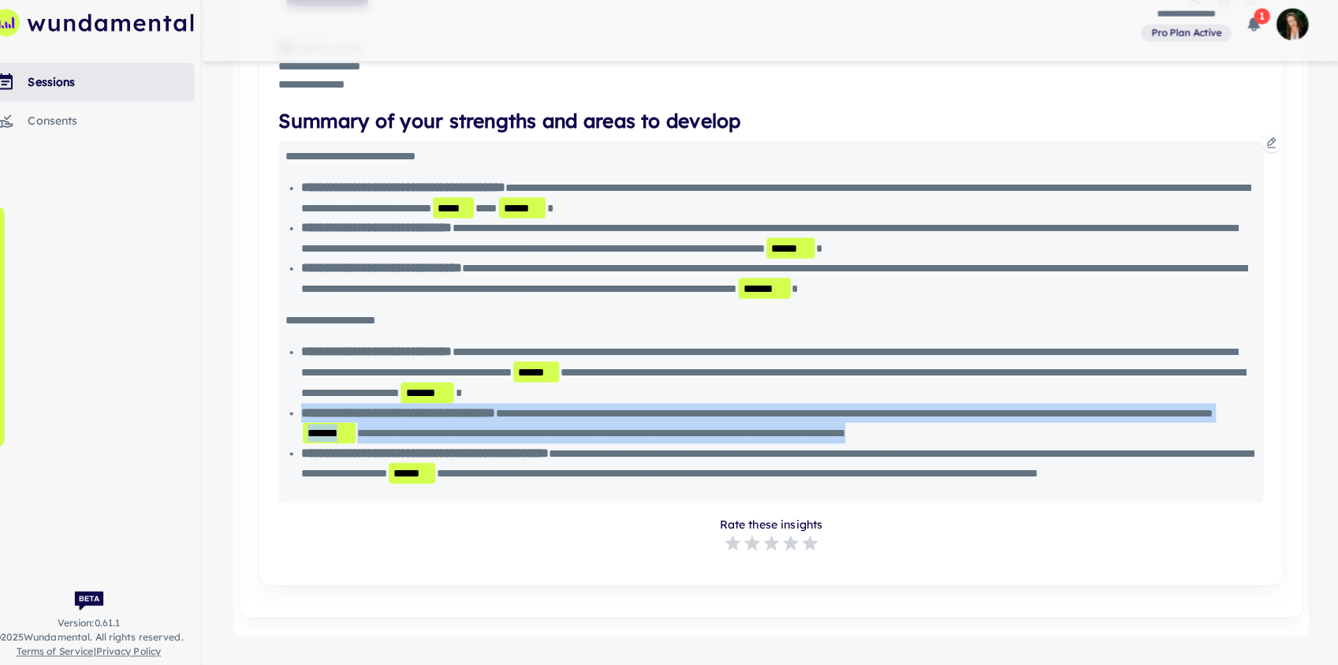
scroll to position [649, 0]
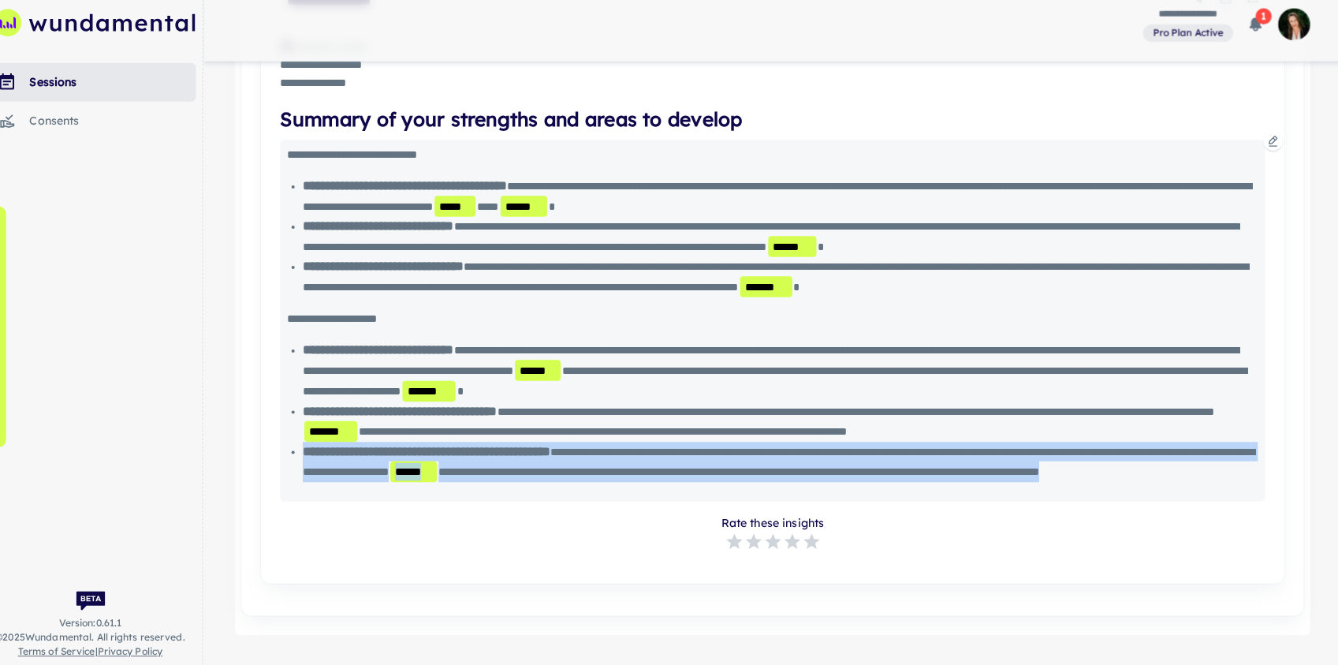
drag, startPoint x: 805, startPoint y: 547, endPoint x: 316, endPoint y: 510, distance: 490.2
click at [318, 485] on li "**********" at bounding box center [783, 464] width 931 height 39
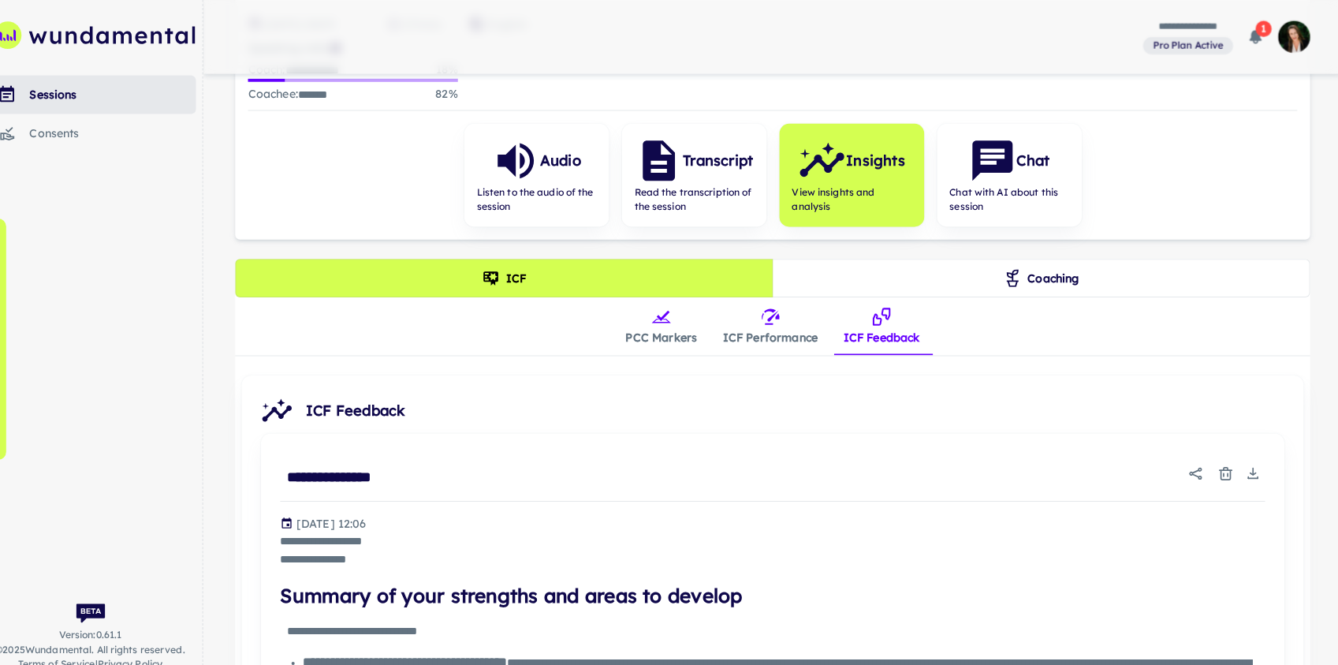
scroll to position [184, 0]
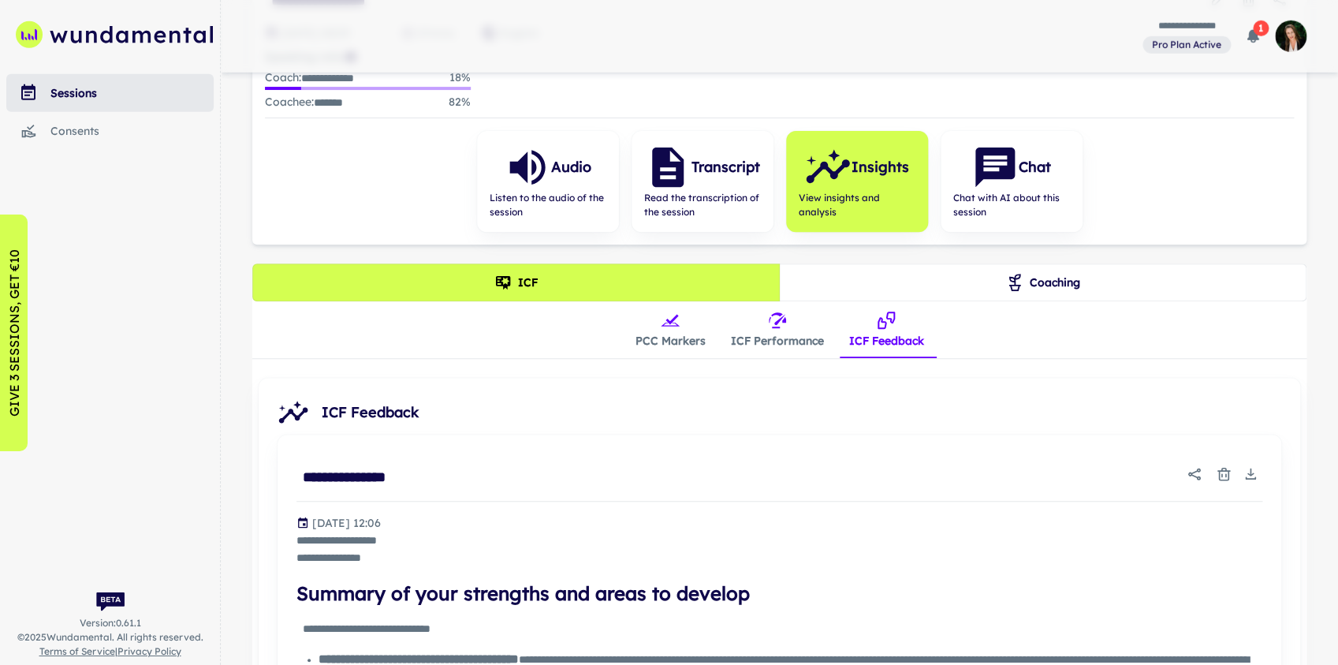
click at [1065, 478] on rect "Download" at bounding box center [1250, 479] width 10 height 2
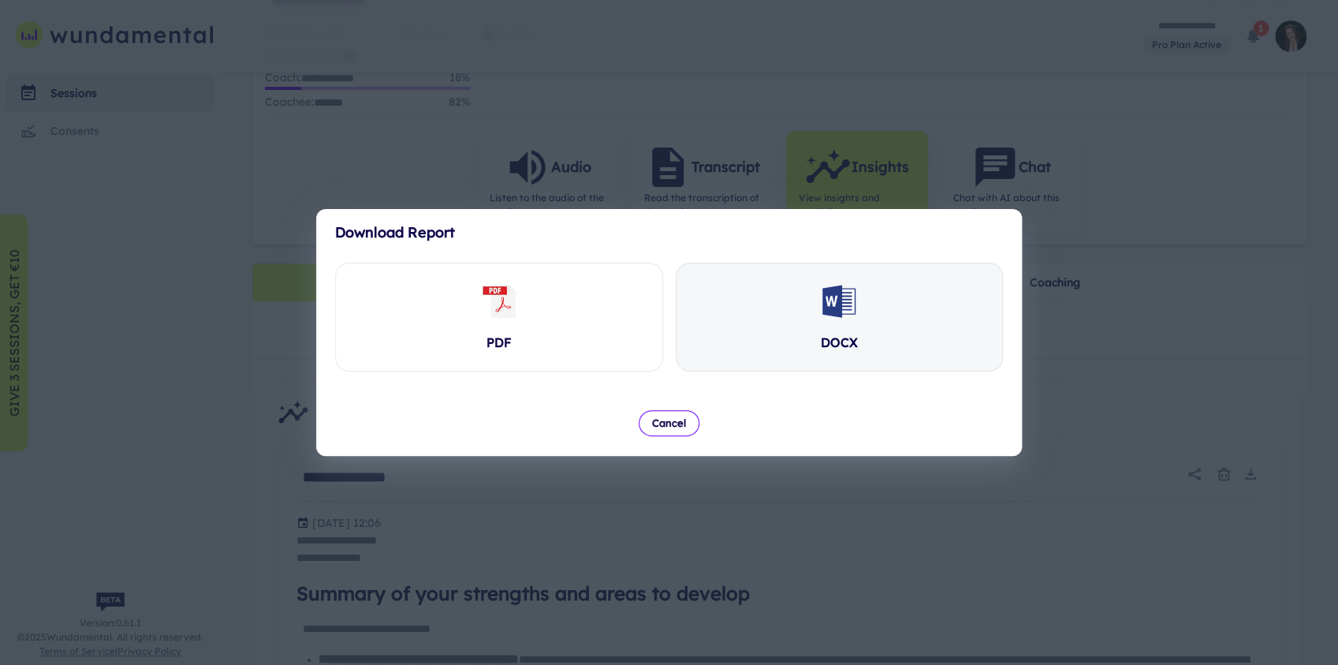
click at [867, 307] on div "DOCX" at bounding box center [839, 316] width 326 height 107
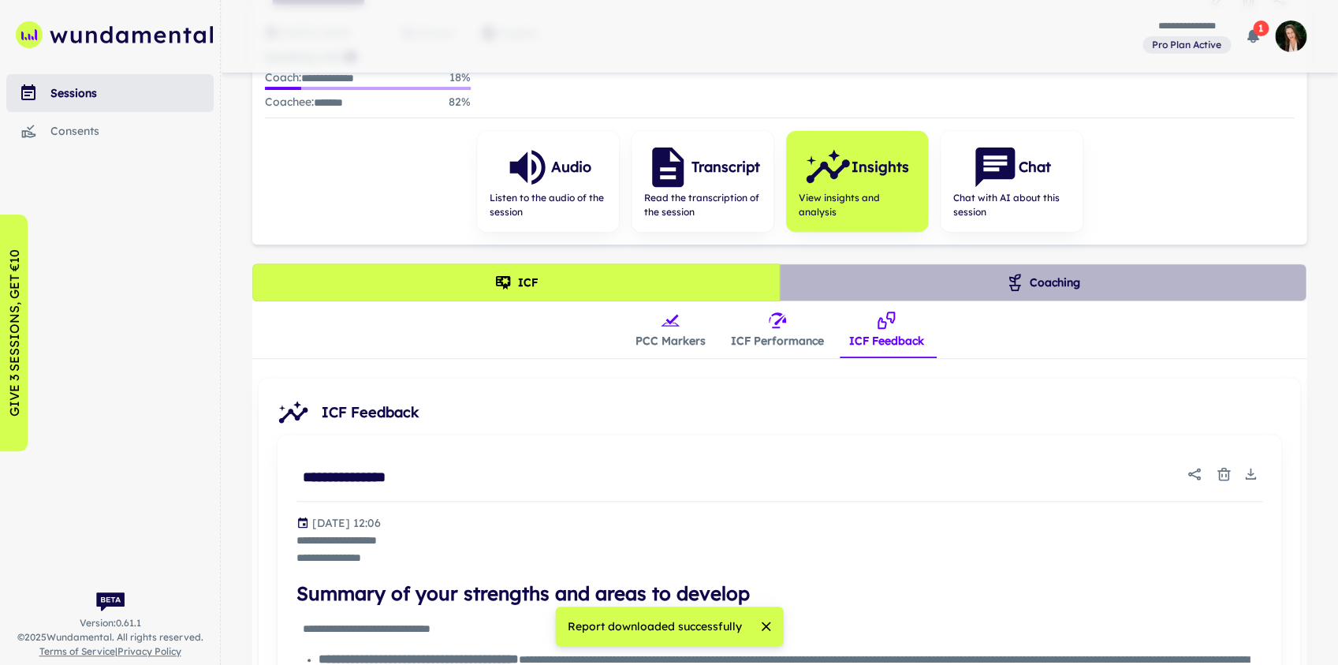
click at [1033, 277] on button "Coaching" at bounding box center [1042, 282] width 527 height 38
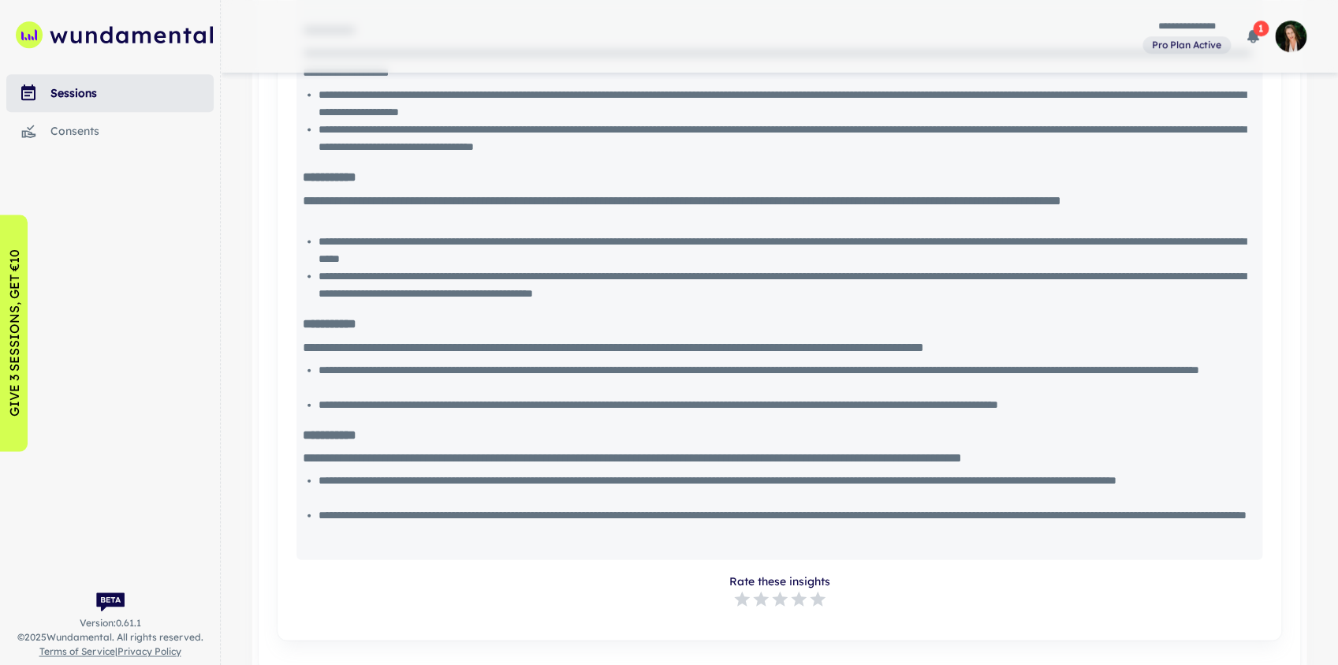
scroll to position [1439, 0]
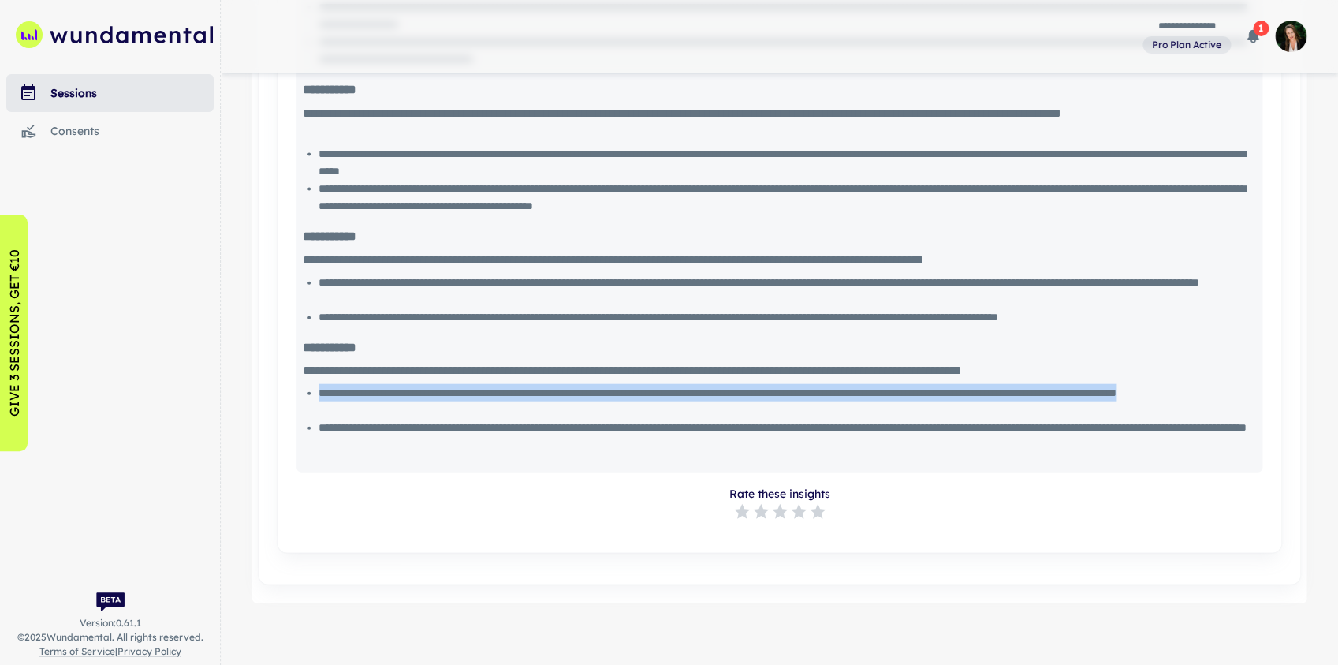
drag, startPoint x: 572, startPoint y: 405, endPoint x: 319, endPoint y: 393, distance: 252.5
click at [319, 393] on div "**********" at bounding box center [783, 401] width 931 height 35
click at [430, 402] on div "**********" at bounding box center [783, 401] width 931 height 35
drag, startPoint x: 530, startPoint y: 412, endPoint x: 338, endPoint y: 389, distance: 192.9
click at [338, 389] on div "**********" at bounding box center [783, 401] width 931 height 35
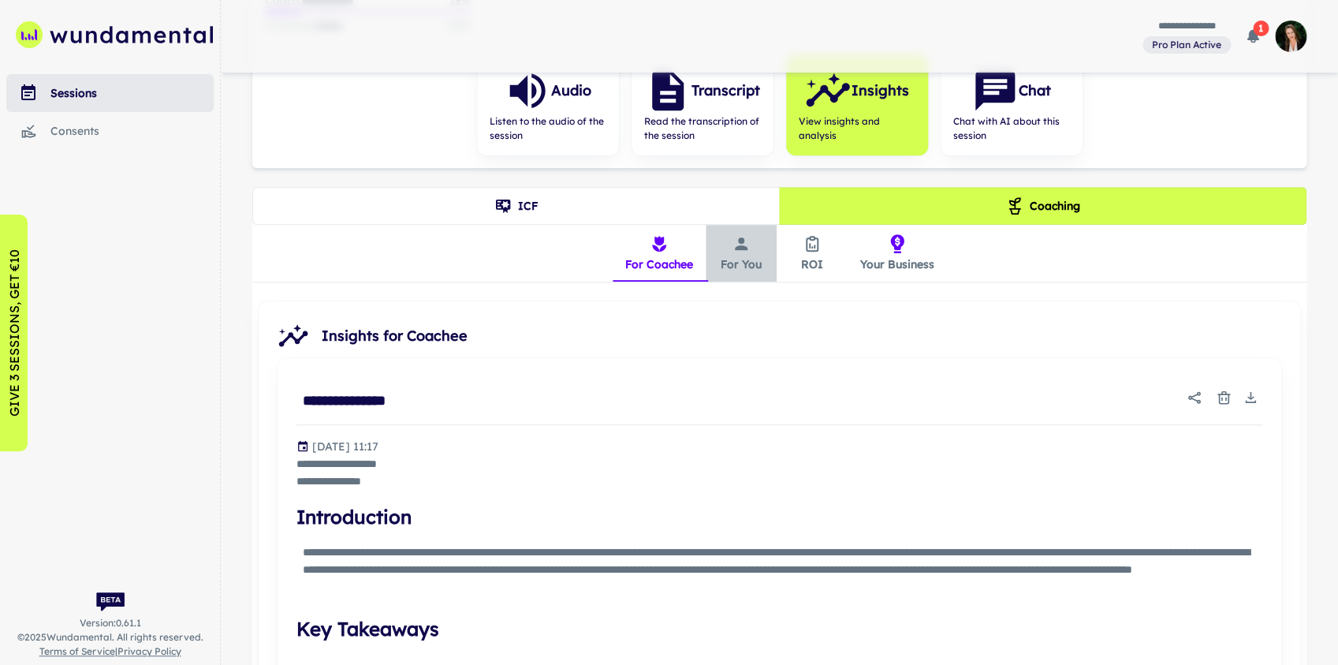
click at [740, 255] on button "For You" at bounding box center [741, 253] width 71 height 57
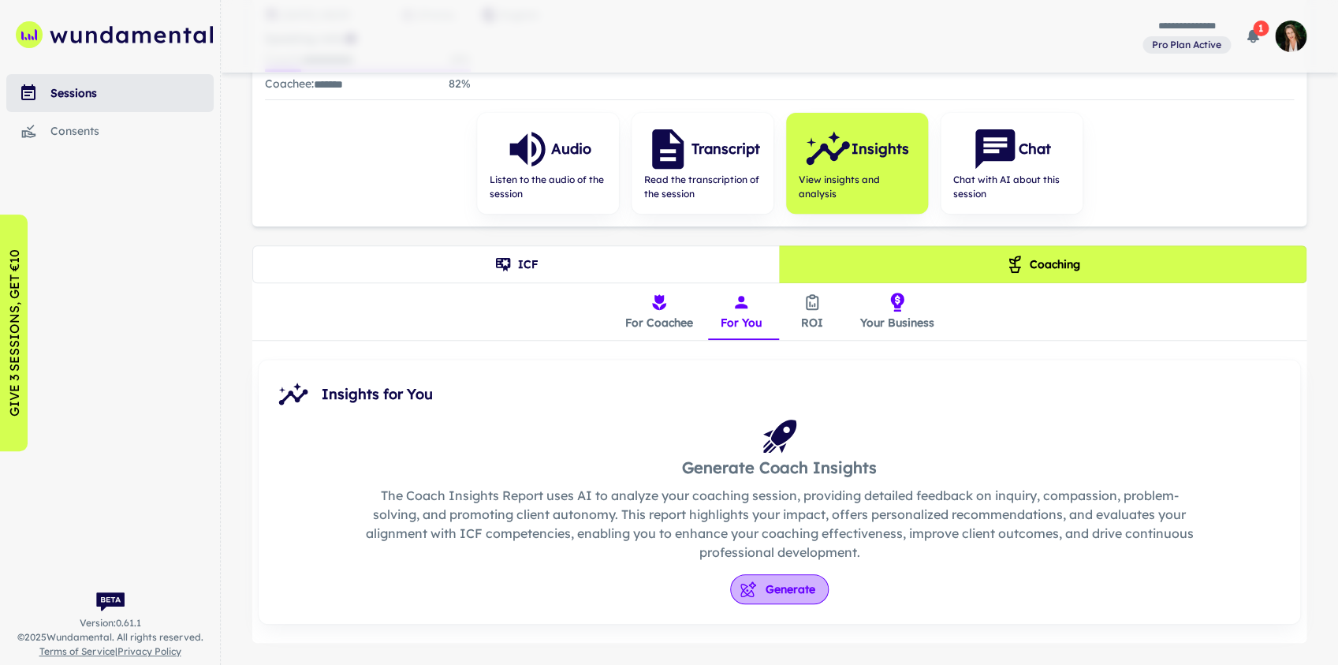
click at [789, 584] on button "Generate" at bounding box center [779, 589] width 99 height 30
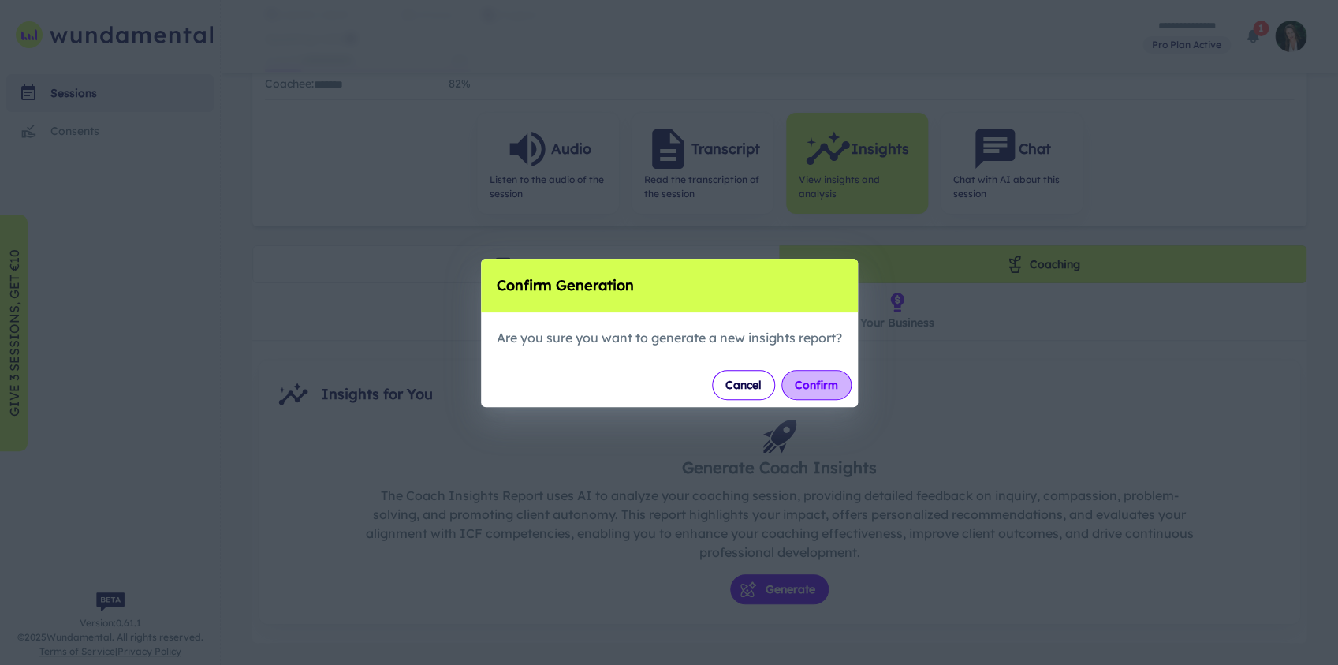
click at [818, 381] on button "Confirm" at bounding box center [816, 385] width 70 height 30
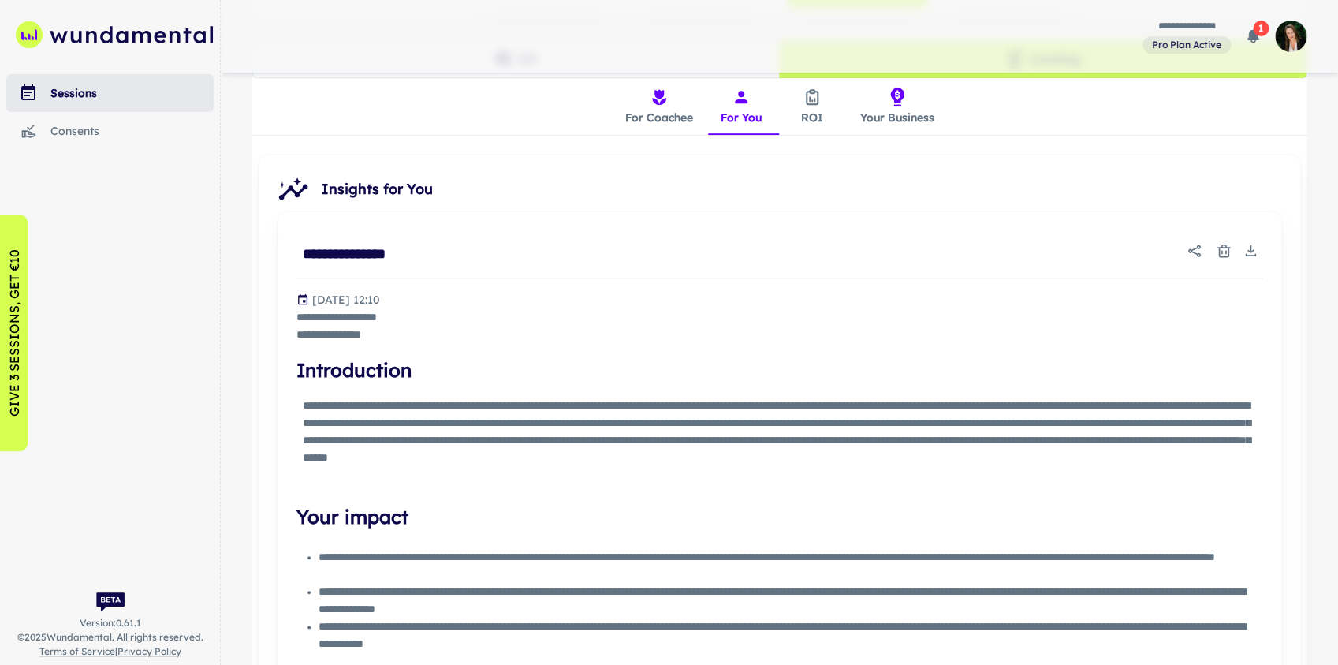
scroll to position [441, 0]
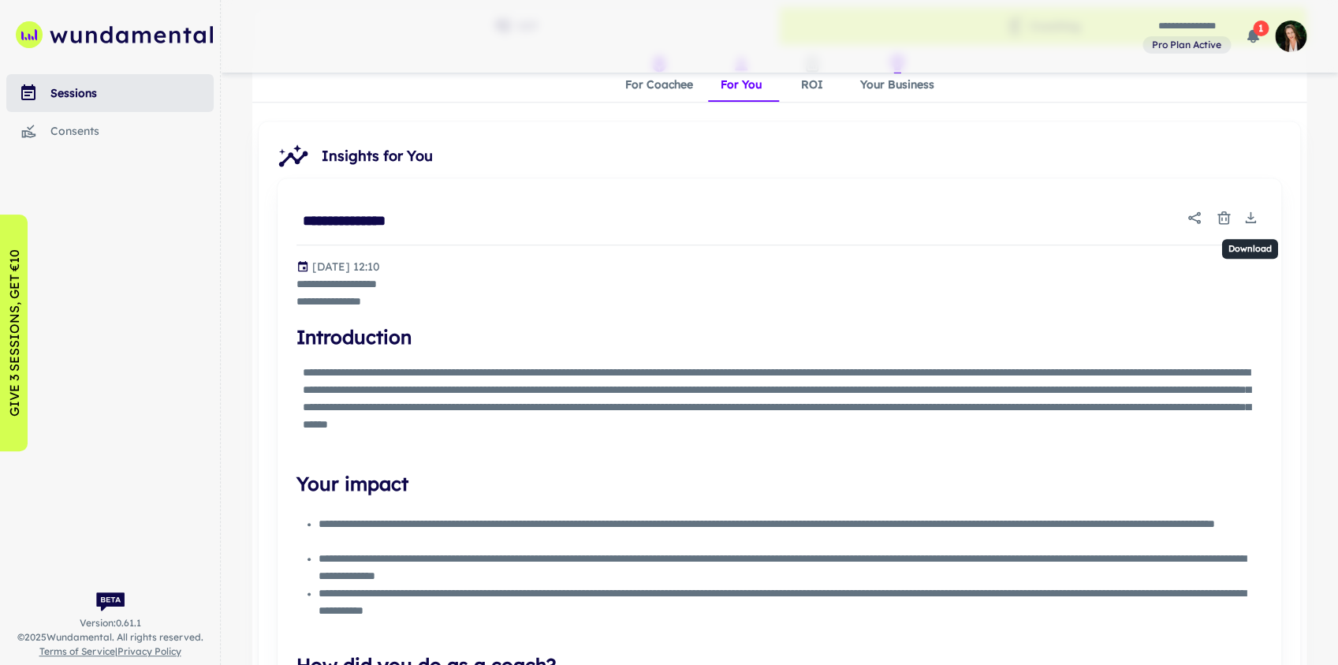
click at [1065, 217] on icon "Download" at bounding box center [1250, 218] width 16 height 16
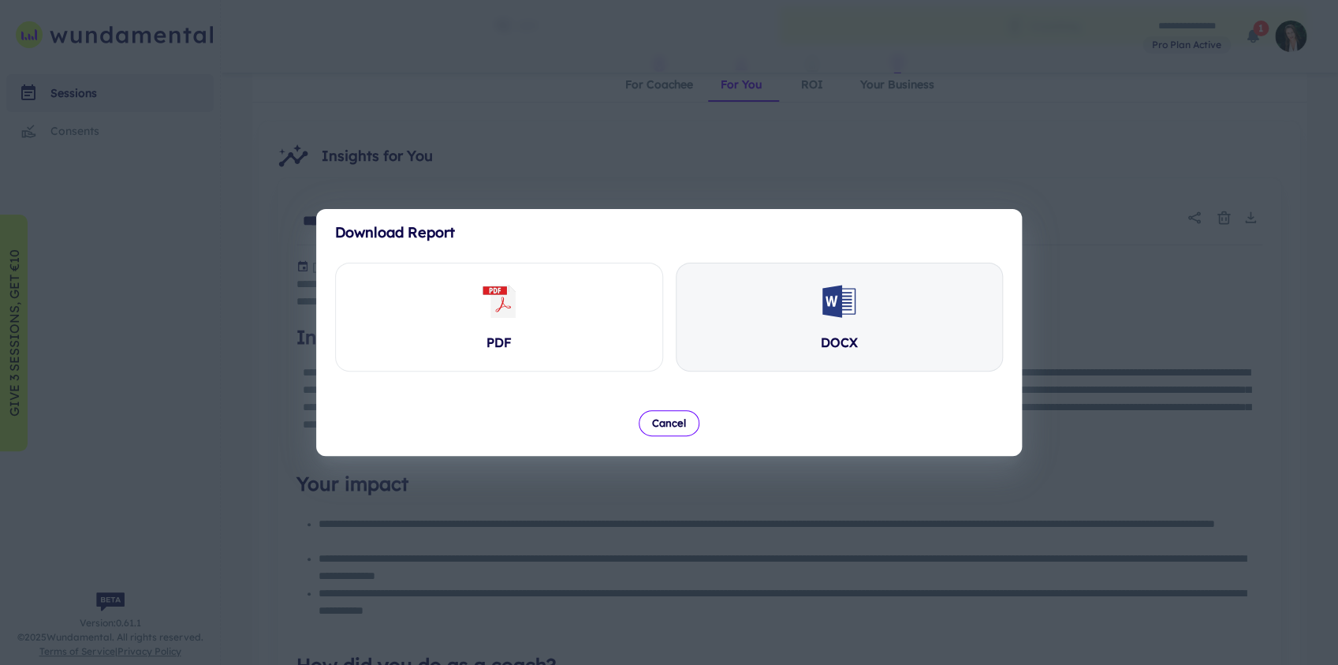
click at [856, 276] on div "DOCX" at bounding box center [839, 316] width 326 height 107
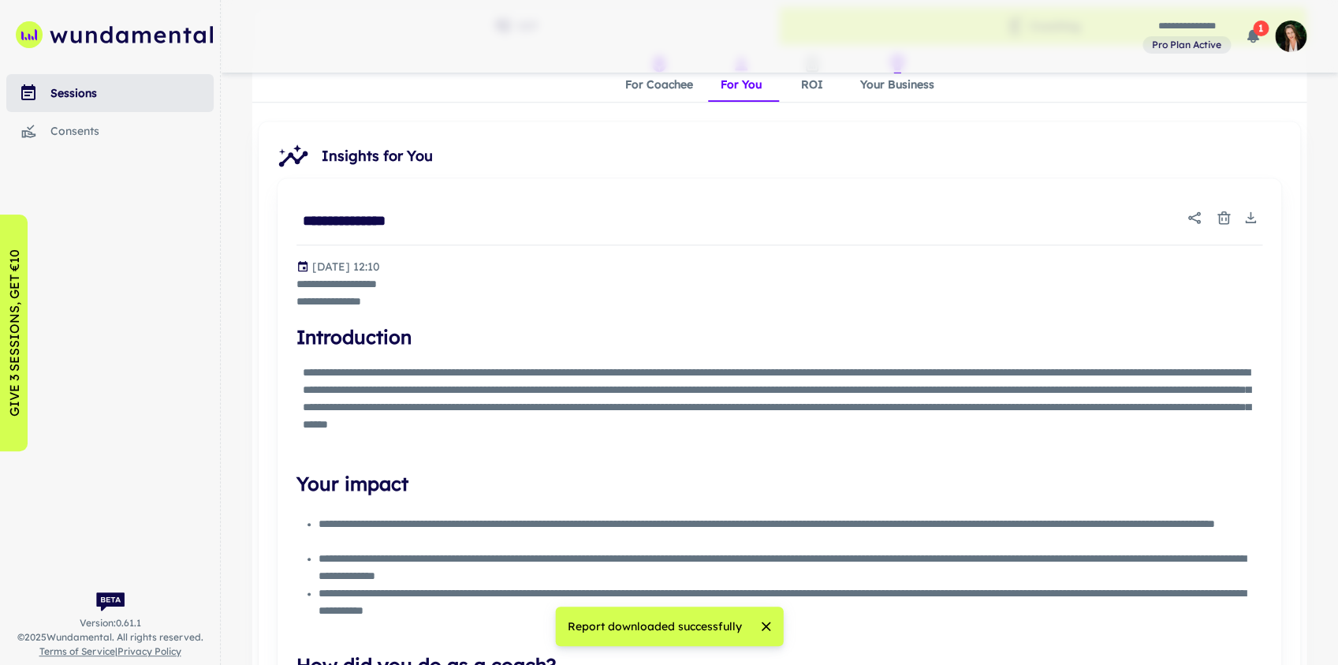
click at [768, 340] on h4 "Introduction" at bounding box center [779, 336] width 966 height 28
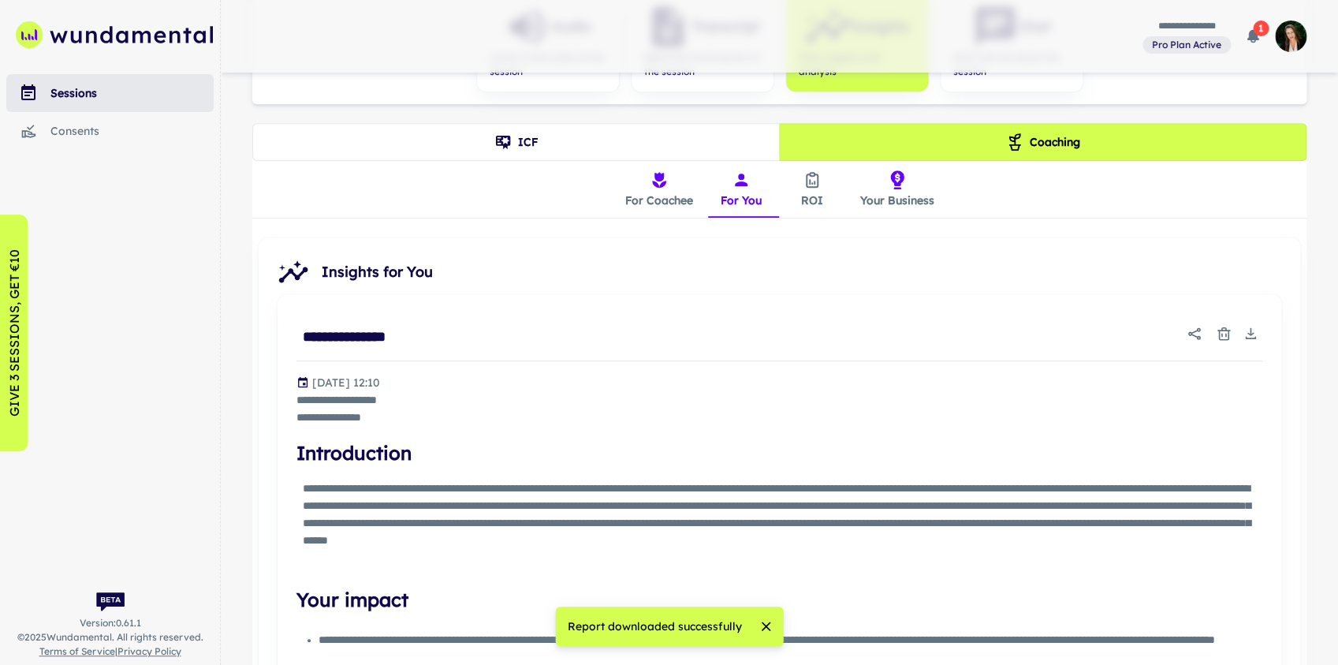
click at [817, 192] on button "ROI" at bounding box center [812, 189] width 71 height 57
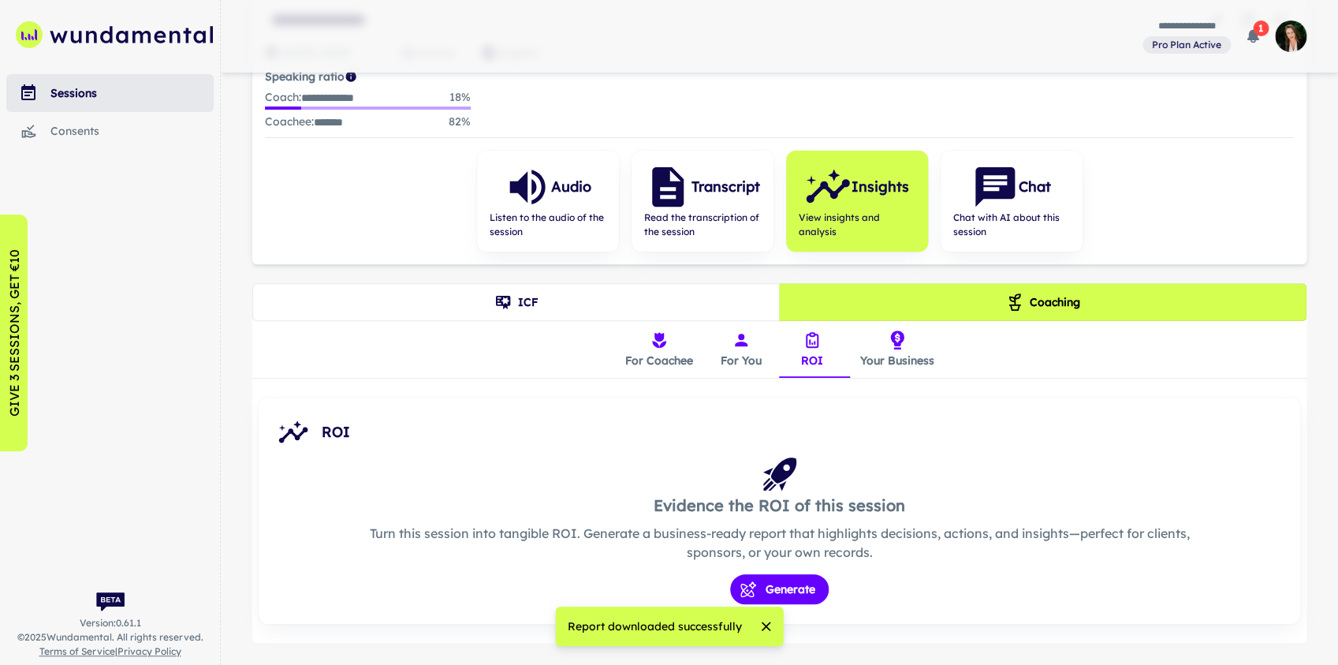
scroll to position [204, 0]
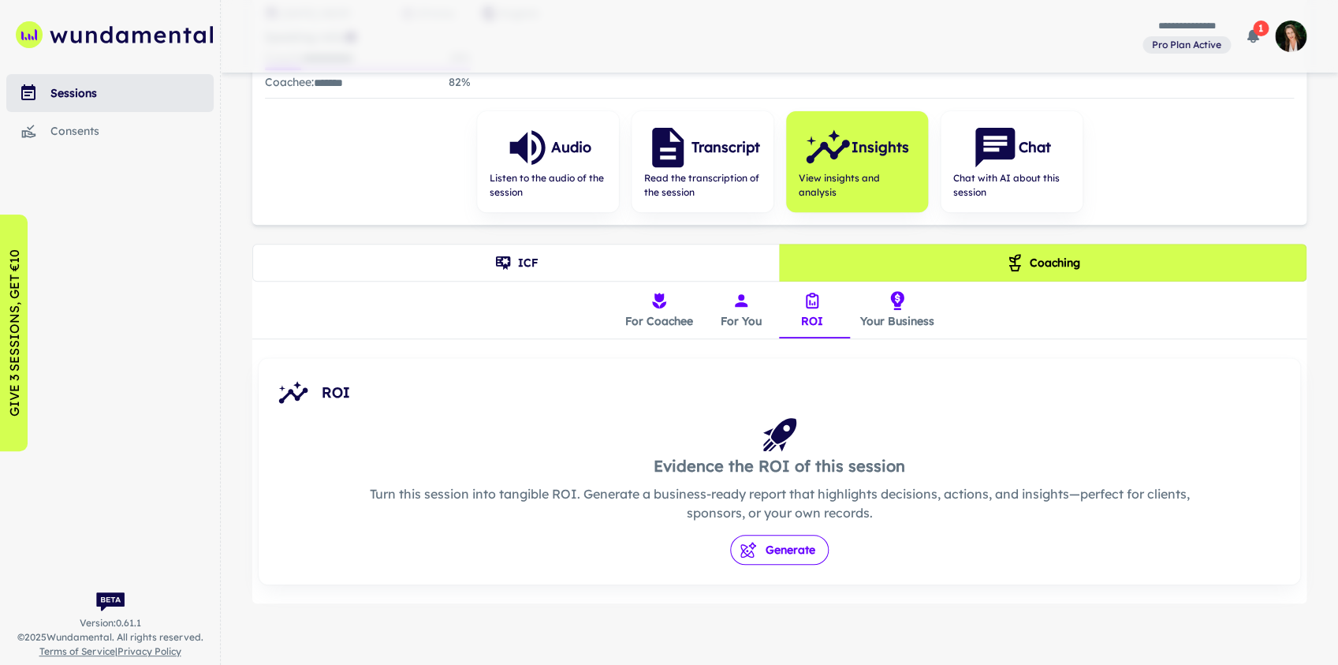
click at [793, 558] on button "Generate" at bounding box center [779, 549] width 99 height 30
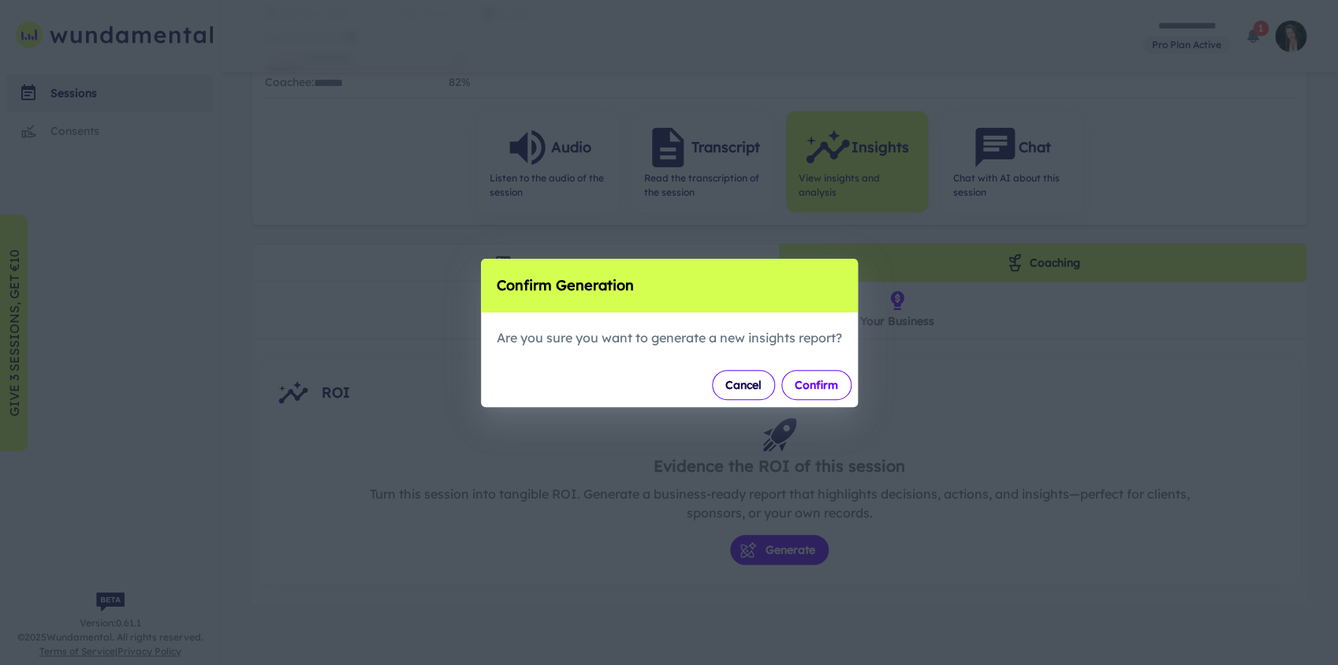
click at [822, 383] on button "Confirm" at bounding box center [816, 385] width 70 height 30
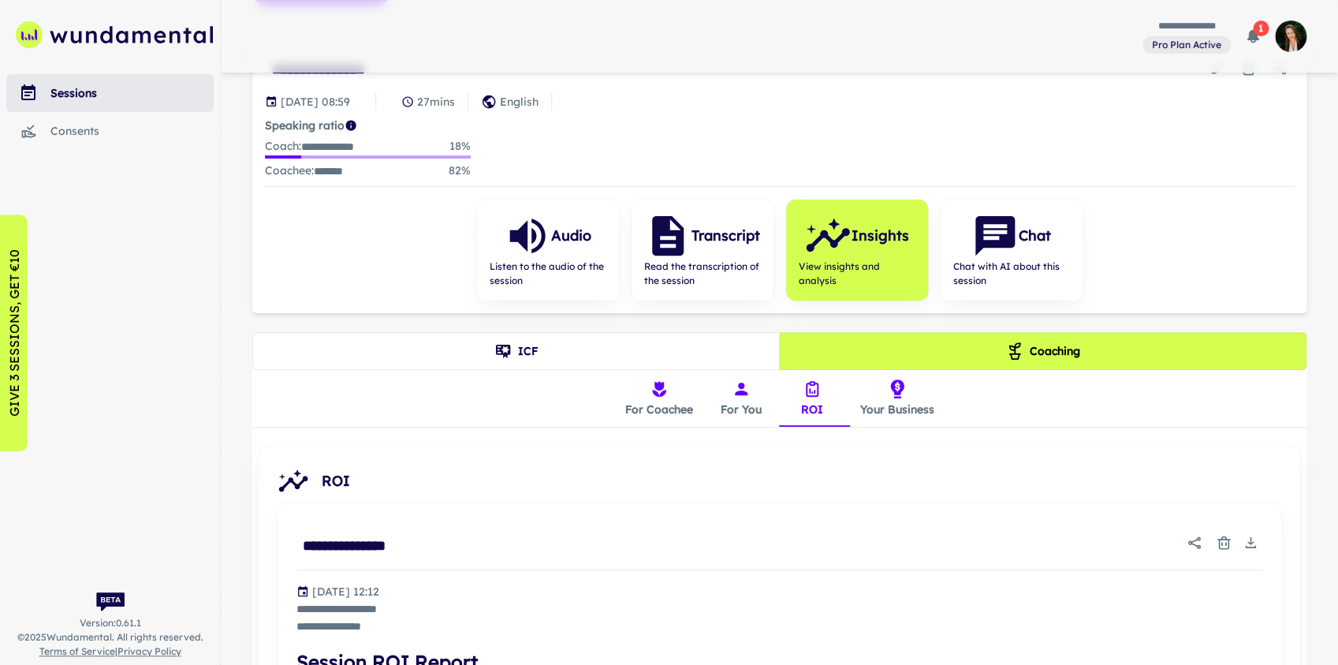
scroll to position [136, 0]
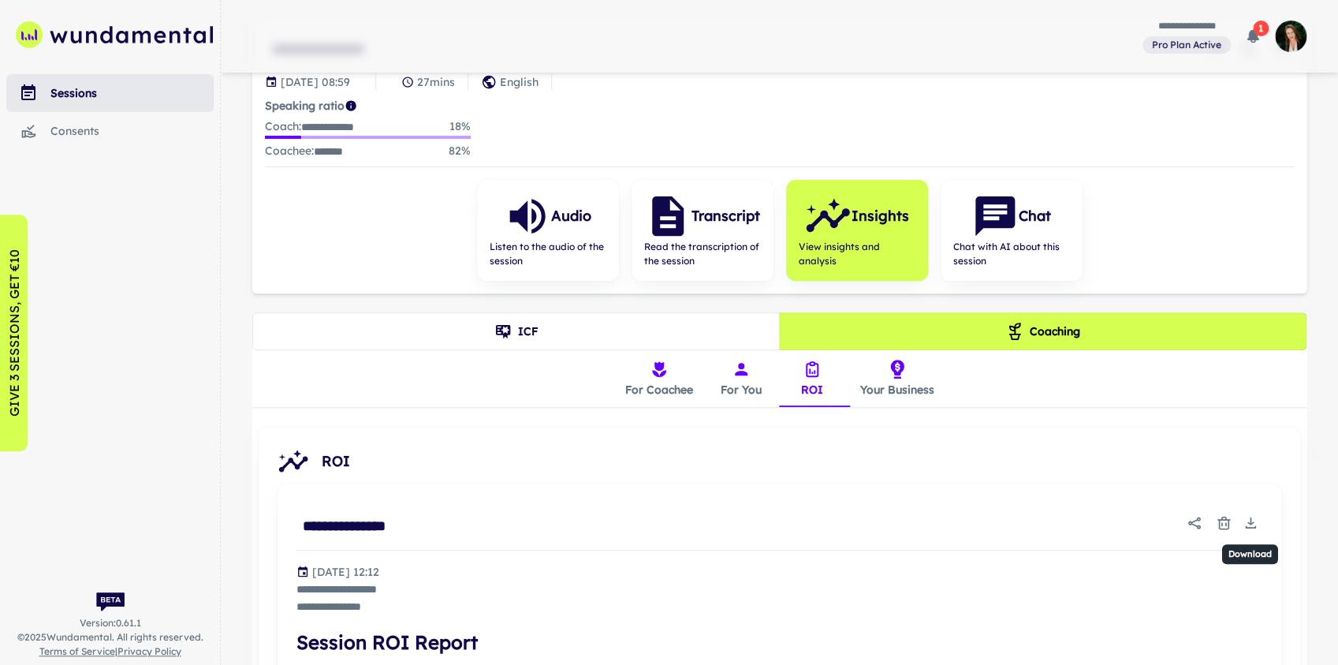
click at [1065, 521] on icon "Download" at bounding box center [1250, 522] width 6 height 3
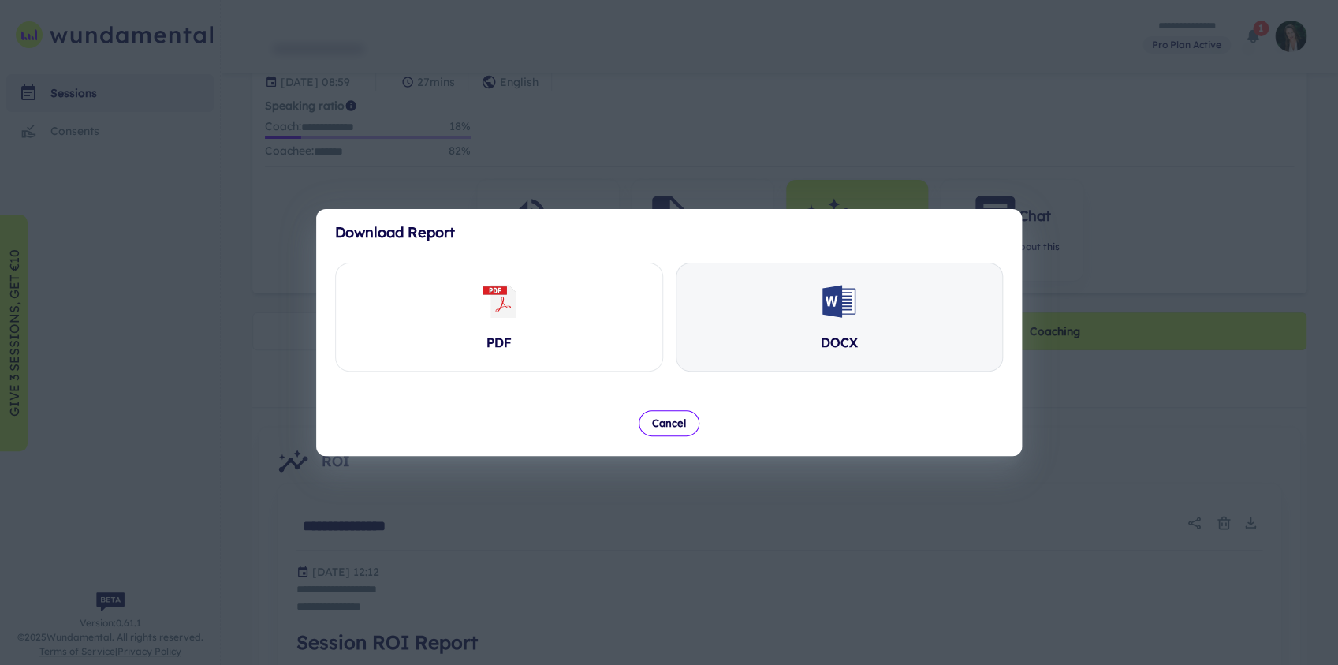
click at [829, 346] on div "DOCX" at bounding box center [839, 342] width 37 height 19
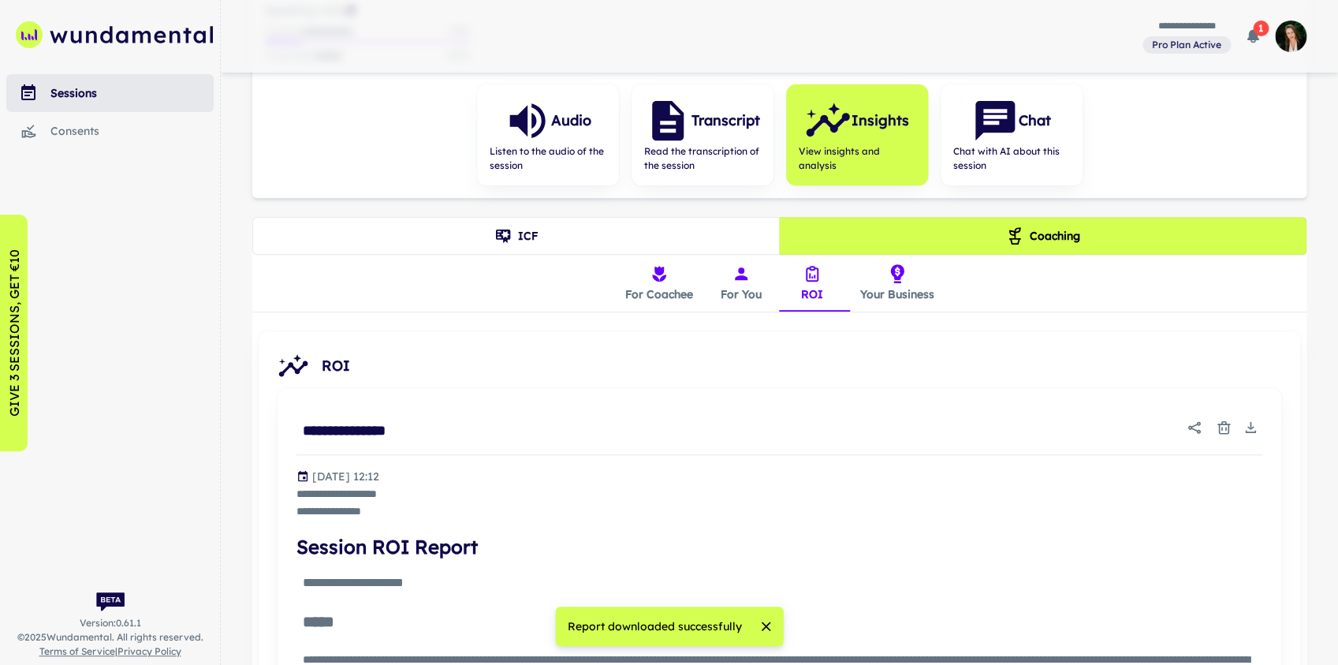
scroll to position [263, 0]
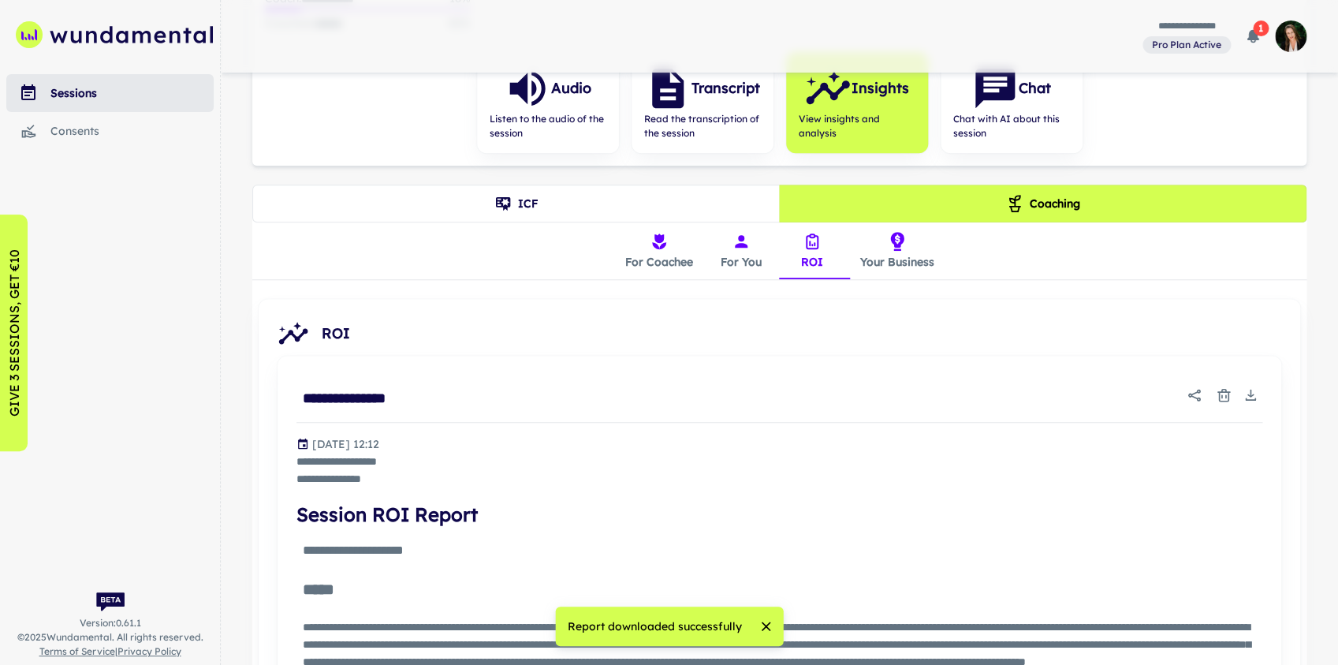
click at [899, 260] on button "Your Business" at bounding box center [896, 250] width 99 height 57
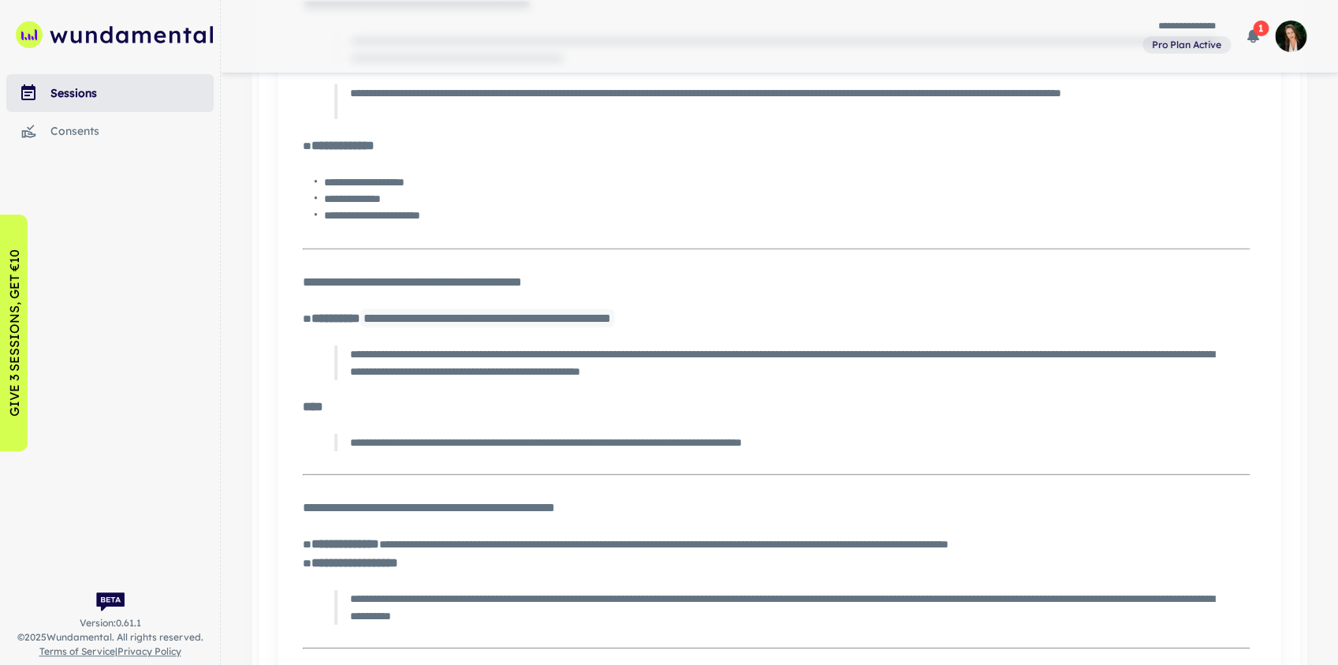
scroll to position [1998, 0]
